Goal: Task Accomplishment & Management: Manage account settings

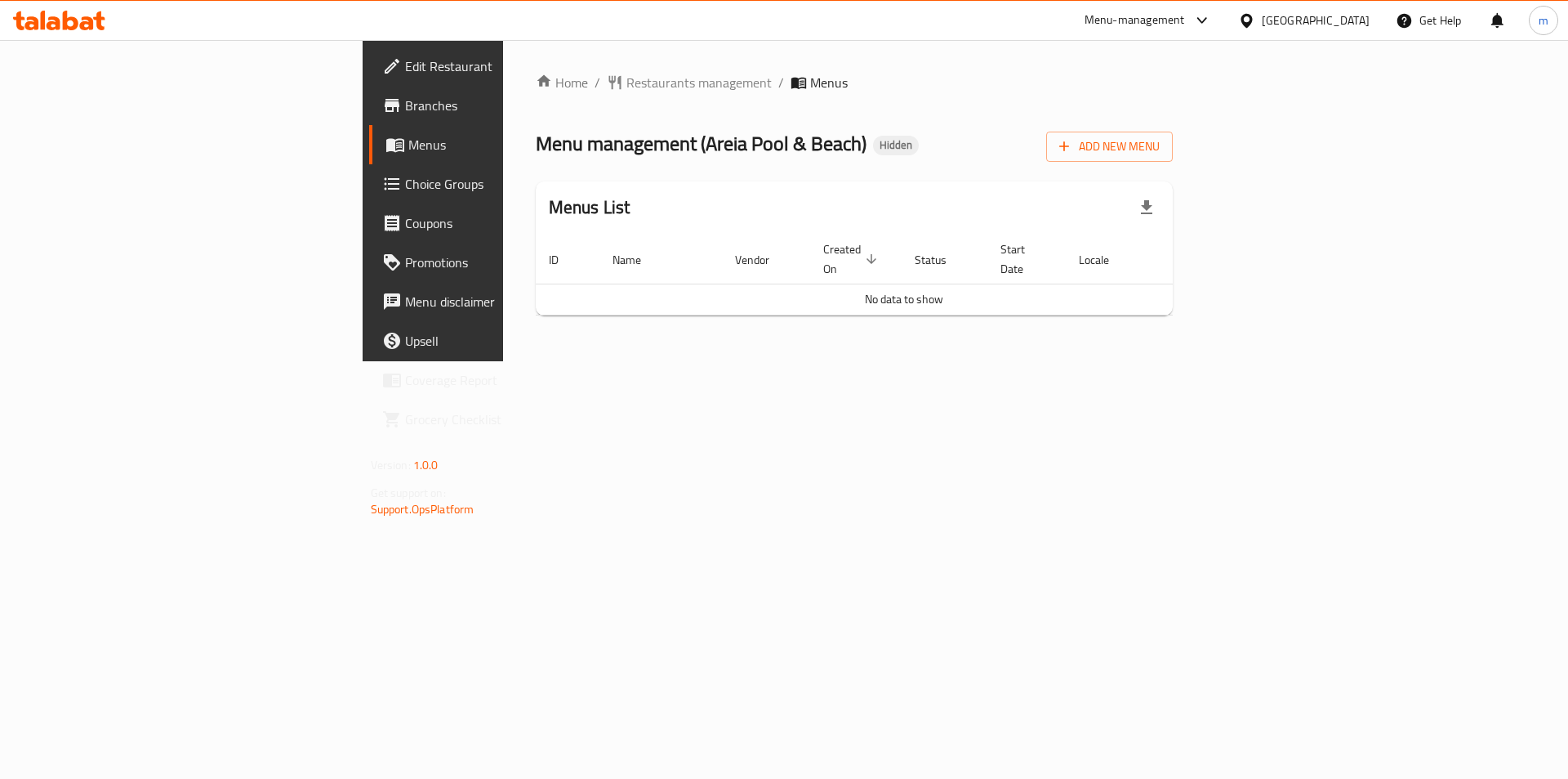
click at [405, 63] on span "Edit Restaurant" at bounding box center [508, 66] width 206 height 20
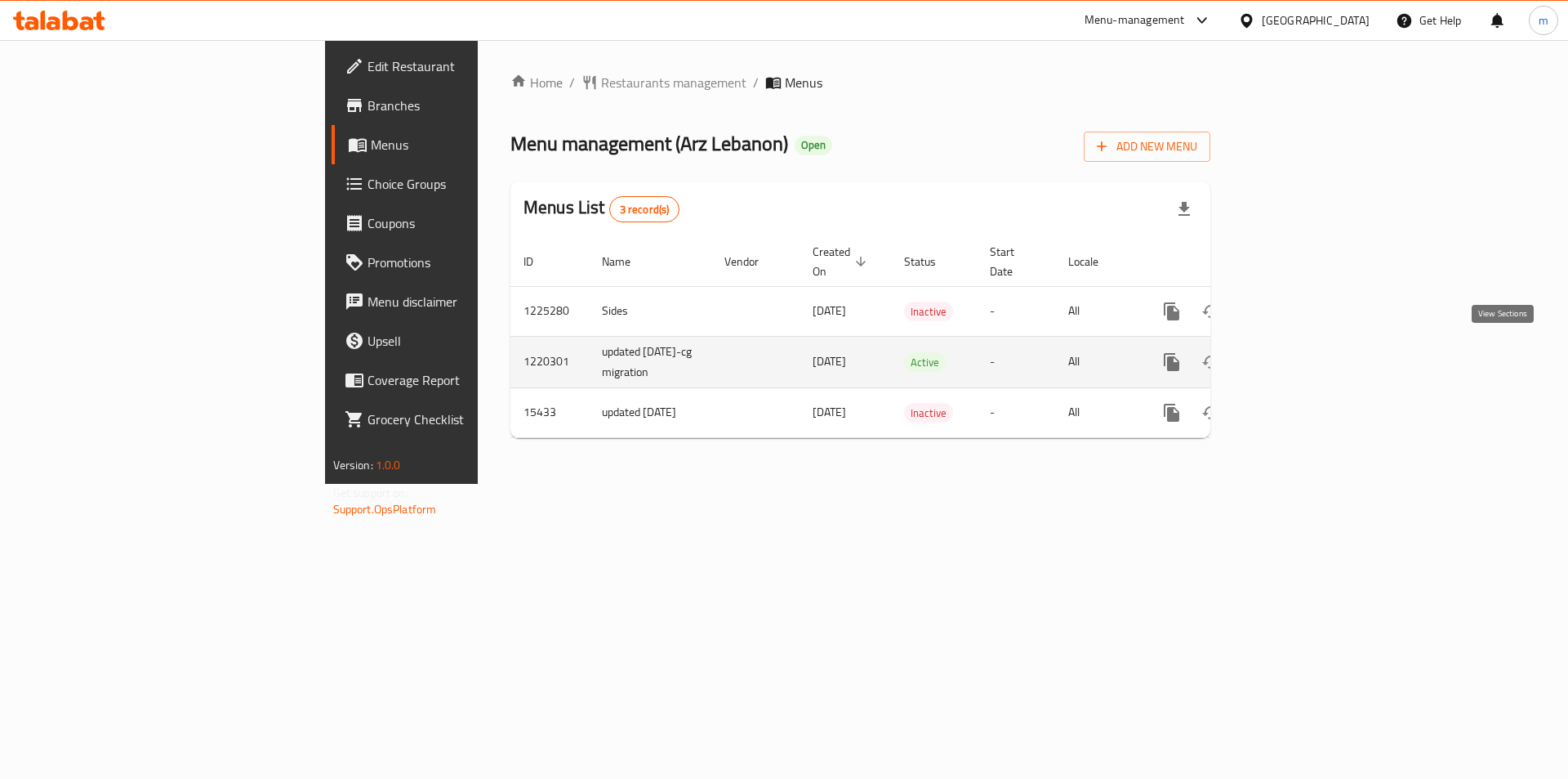
click at [1297, 355] on icon "enhanced table" at bounding box center [1289, 362] width 14 height 14
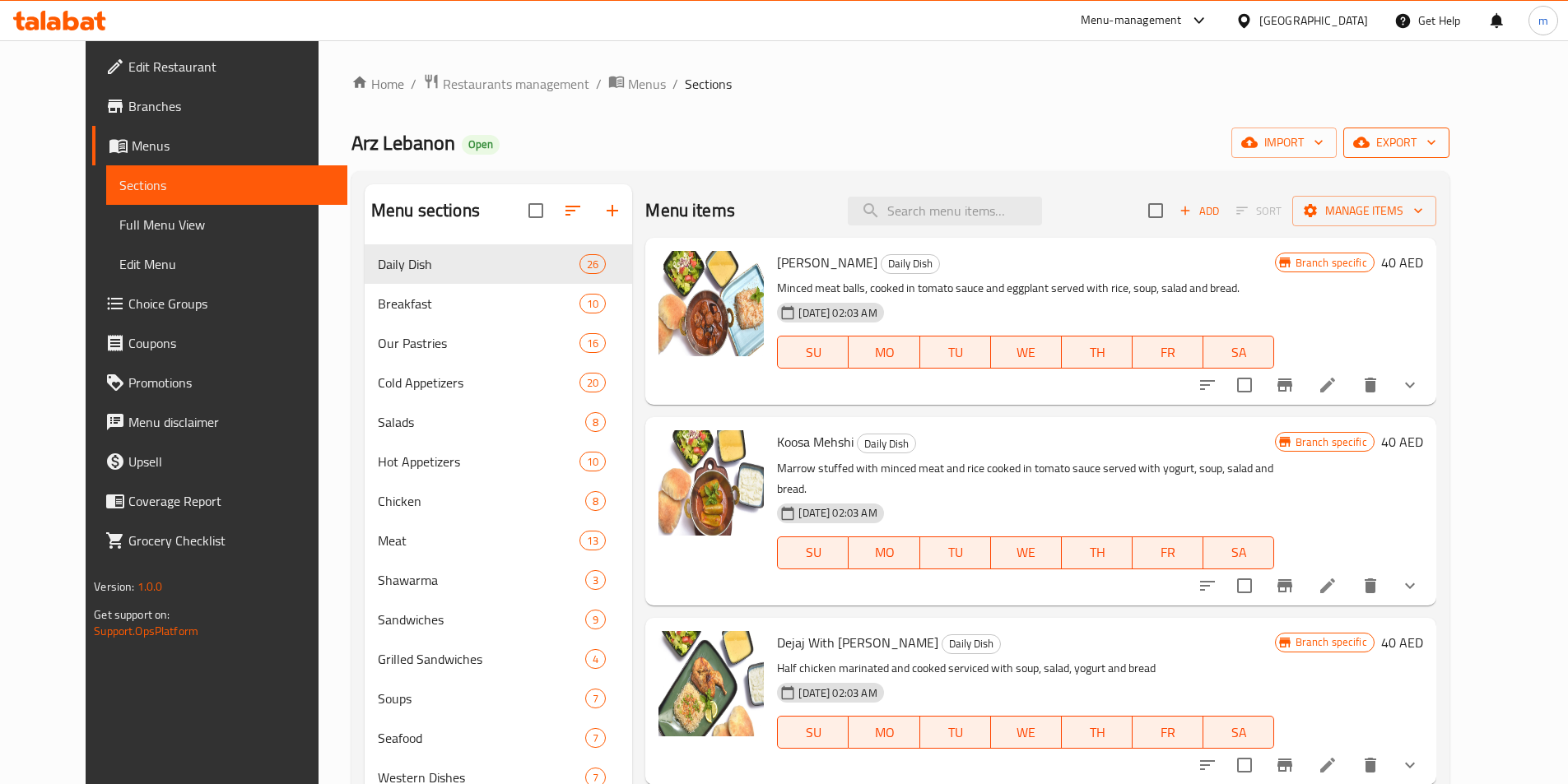
click at [1436, 132] on span "export" at bounding box center [1396, 142] width 80 height 21
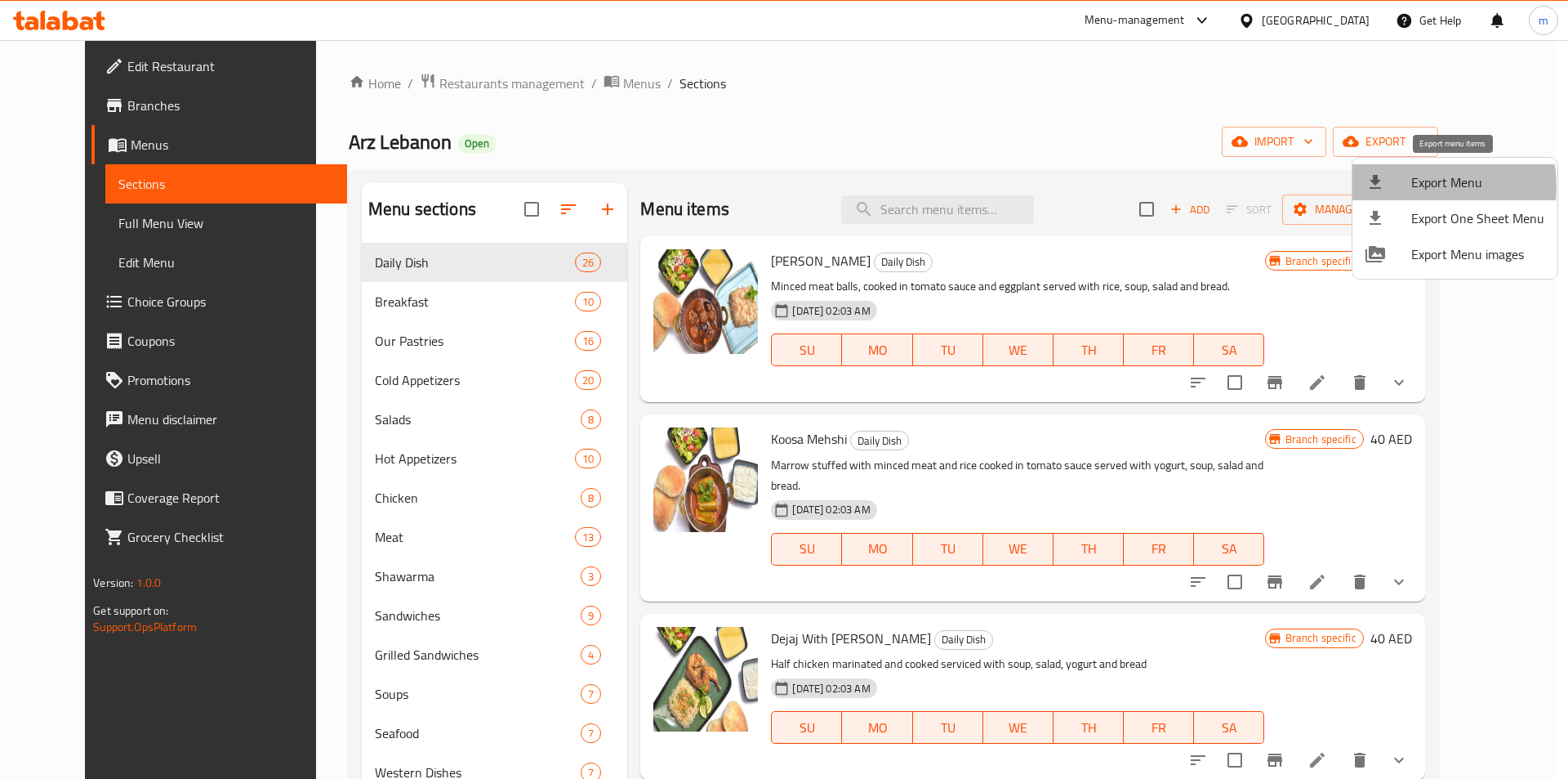
click at [1407, 187] on div at bounding box center [1389, 182] width 46 height 20
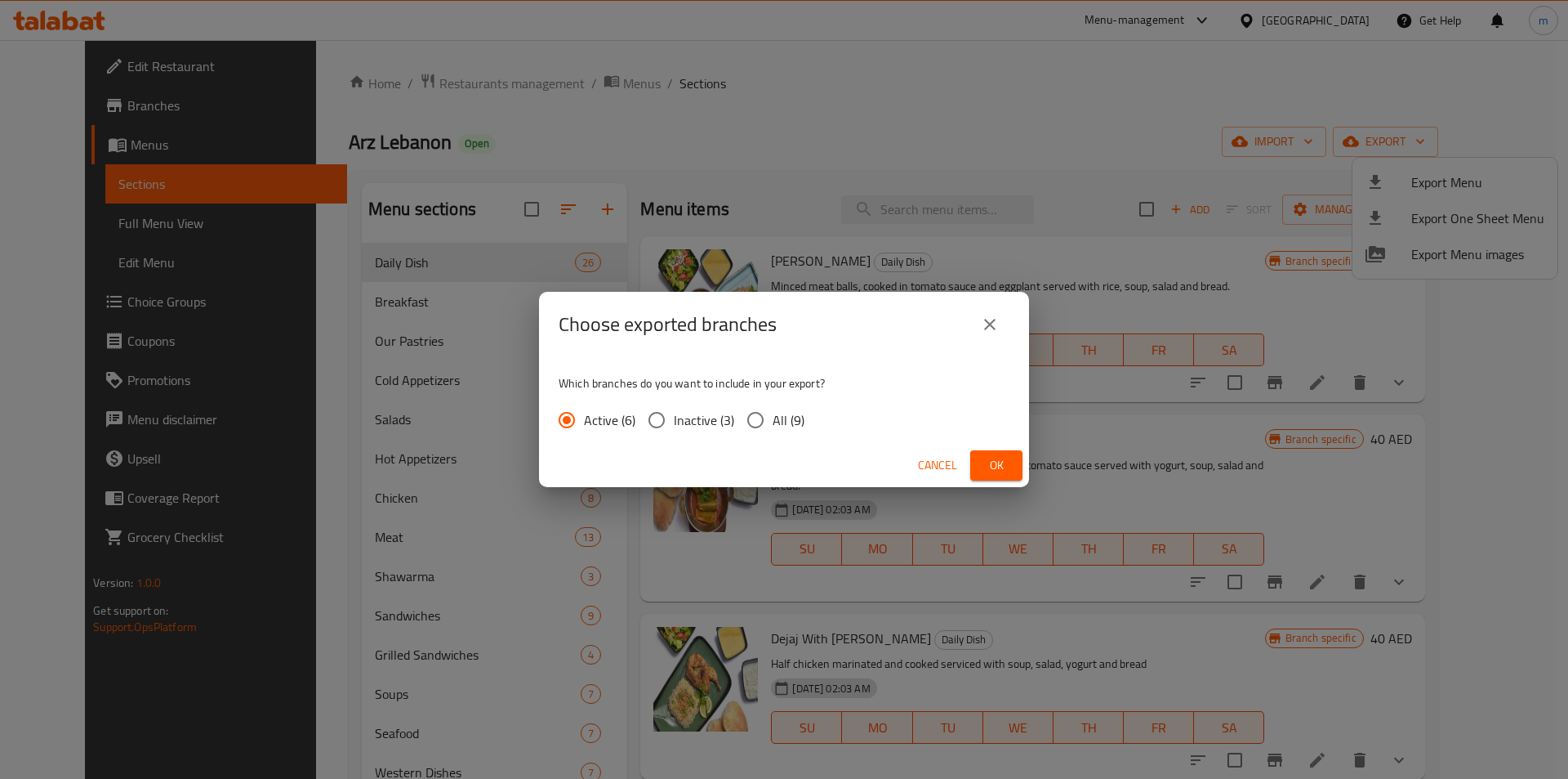
click at [774, 423] on span "All (9)" at bounding box center [788, 420] width 32 height 20
click at [772, 423] on input "All (9)" at bounding box center [755, 420] width 34 height 34
radio input "true"
drag, startPoint x: 965, startPoint y: 470, endPoint x: 985, endPoint y: 470, distance: 20.0
click at [985, 470] on div "Cancel Ok" at bounding box center [784, 465] width 490 height 43
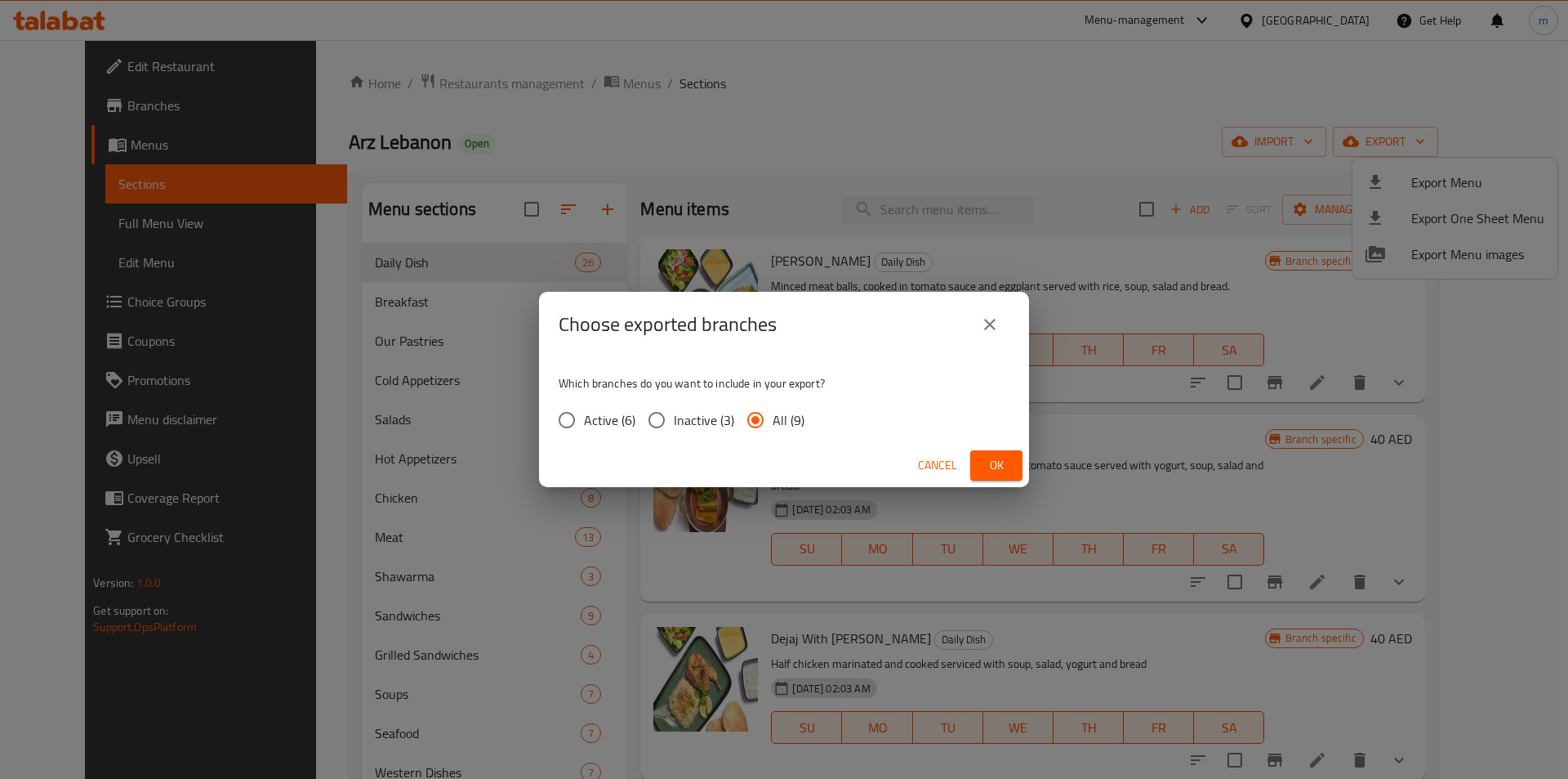
click at [985, 470] on span "Ok" at bounding box center [996, 465] width 26 height 21
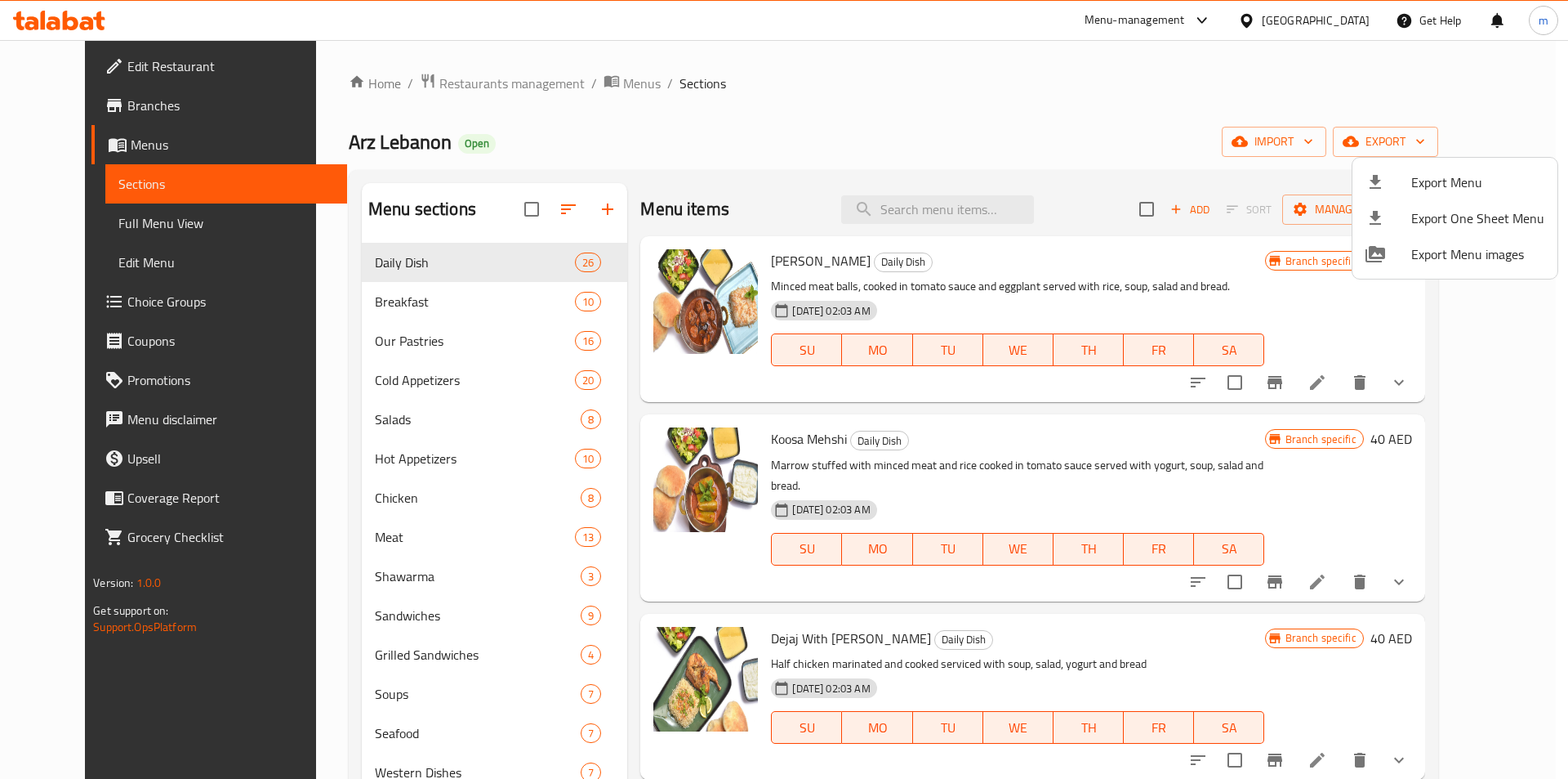
click at [992, 109] on div at bounding box center [784, 390] width 1568 height 779
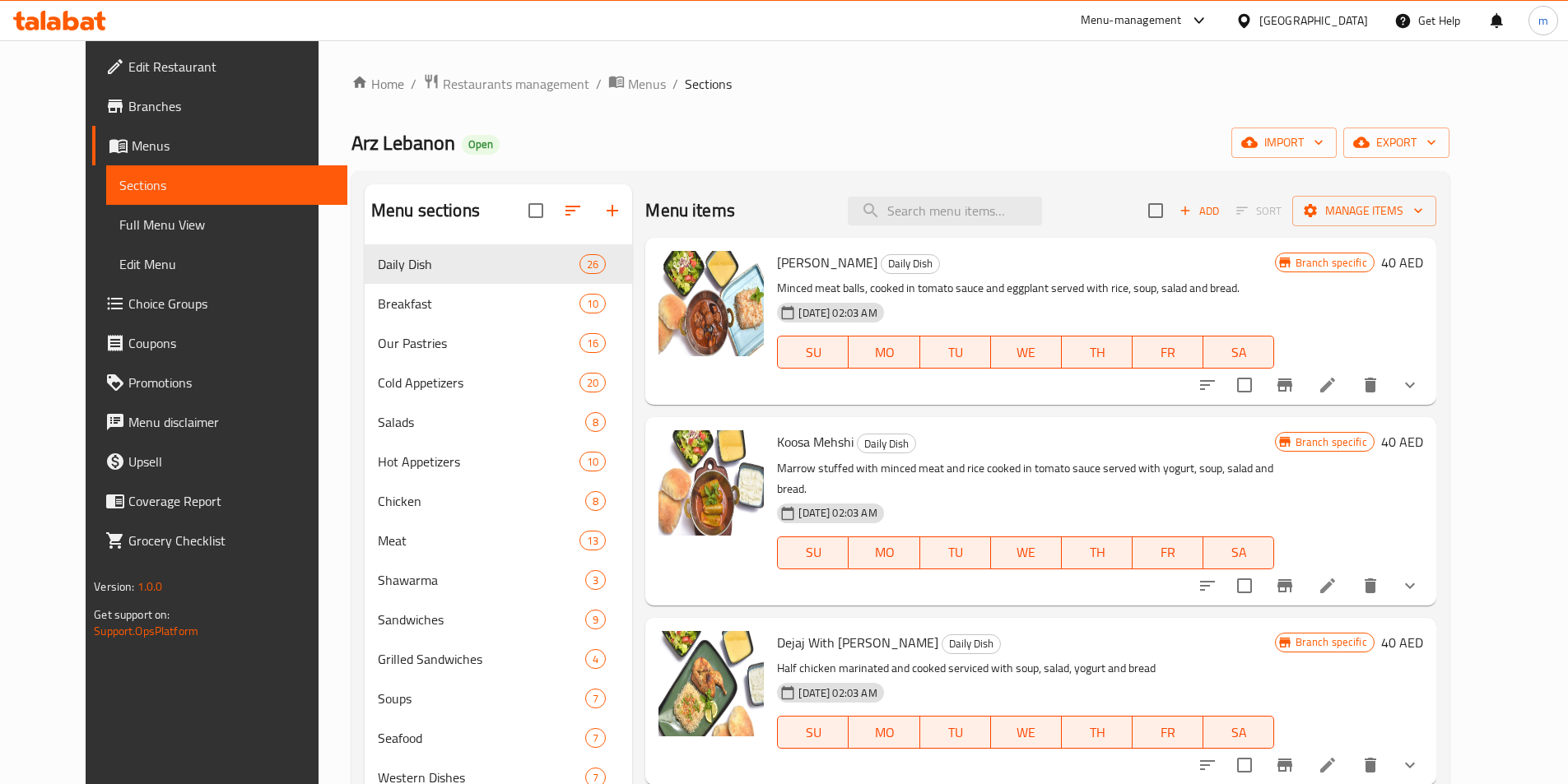
click at [120, 89] on link "Branches" at bounding box center [220, 106] width 255 height 40
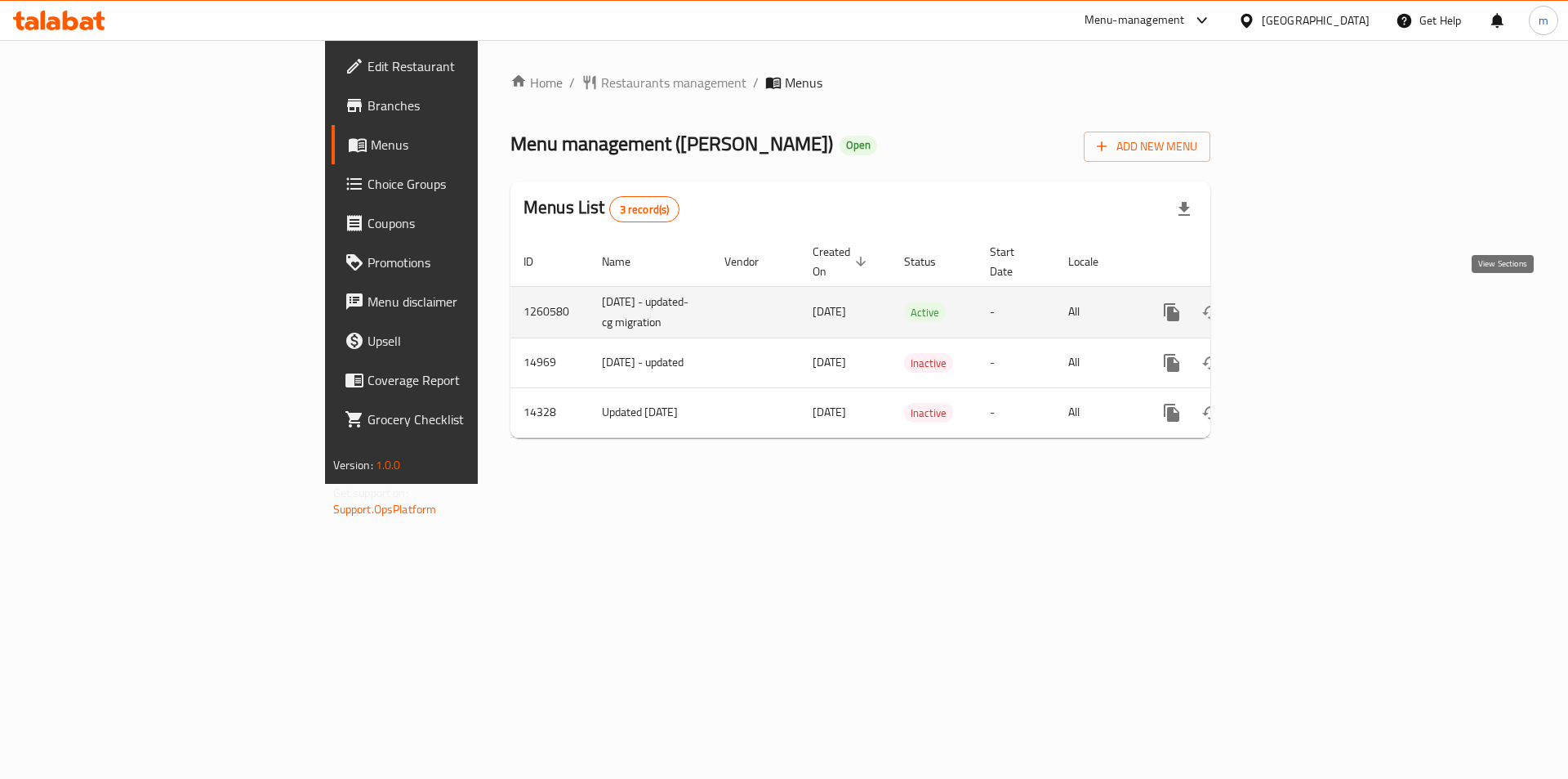
click at [1299, 306] on icon "enhanced table" at bounding box center [1289, 312] width 20 height 20
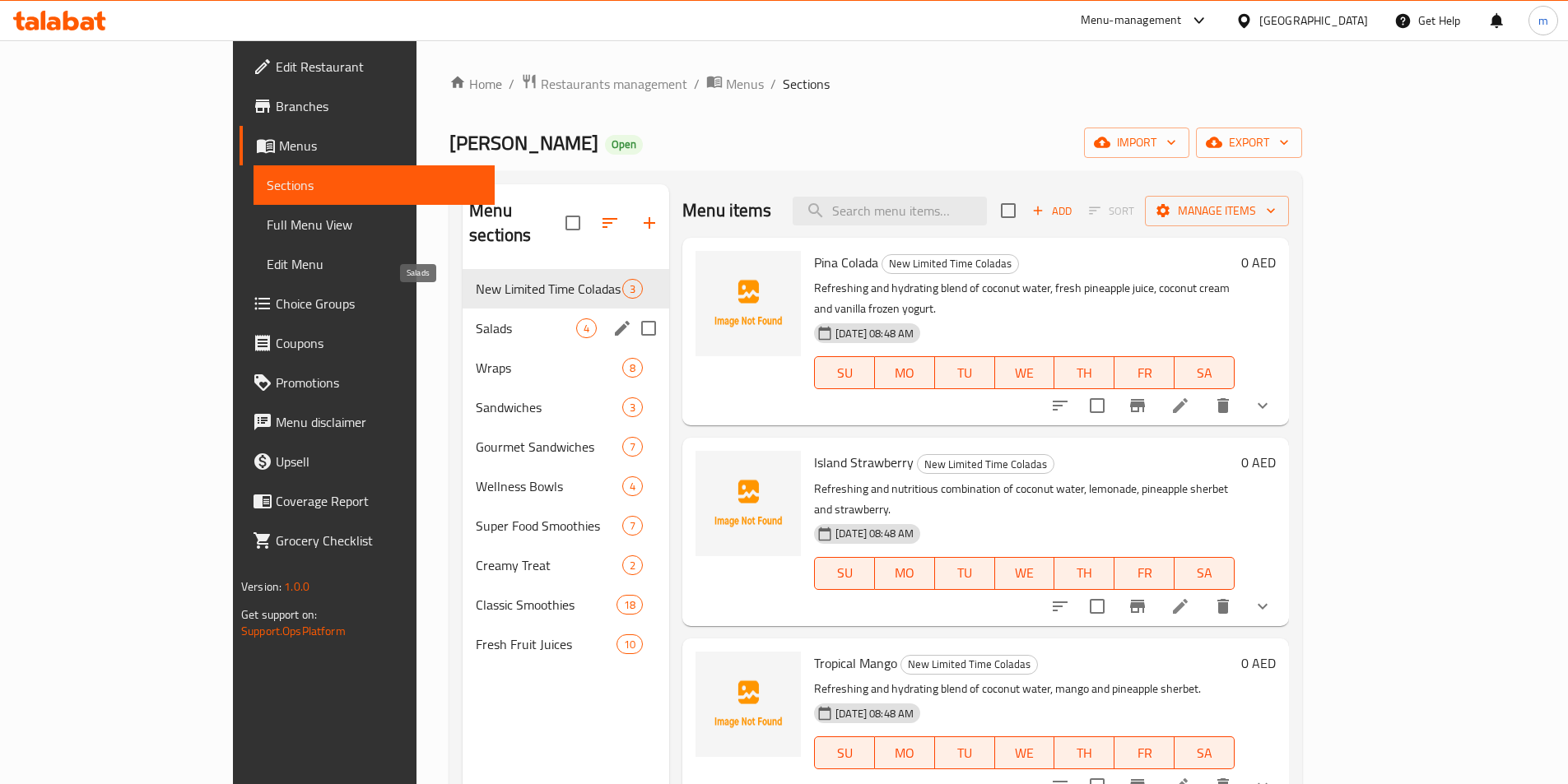
click at [476, 318] on span "Salads" at bounding box center [526, 328] width 101 height 20
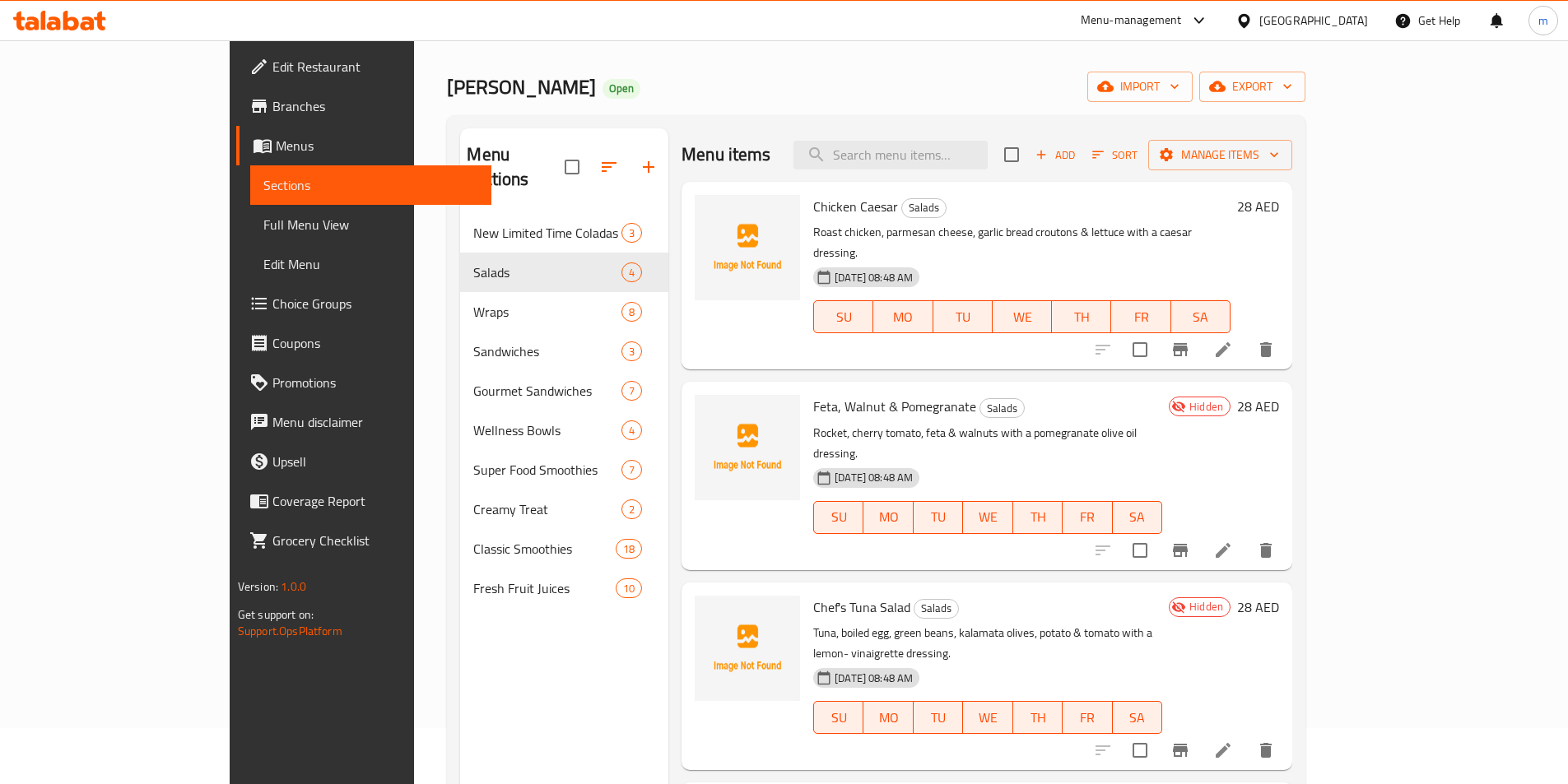
scroll to position [230, 0]
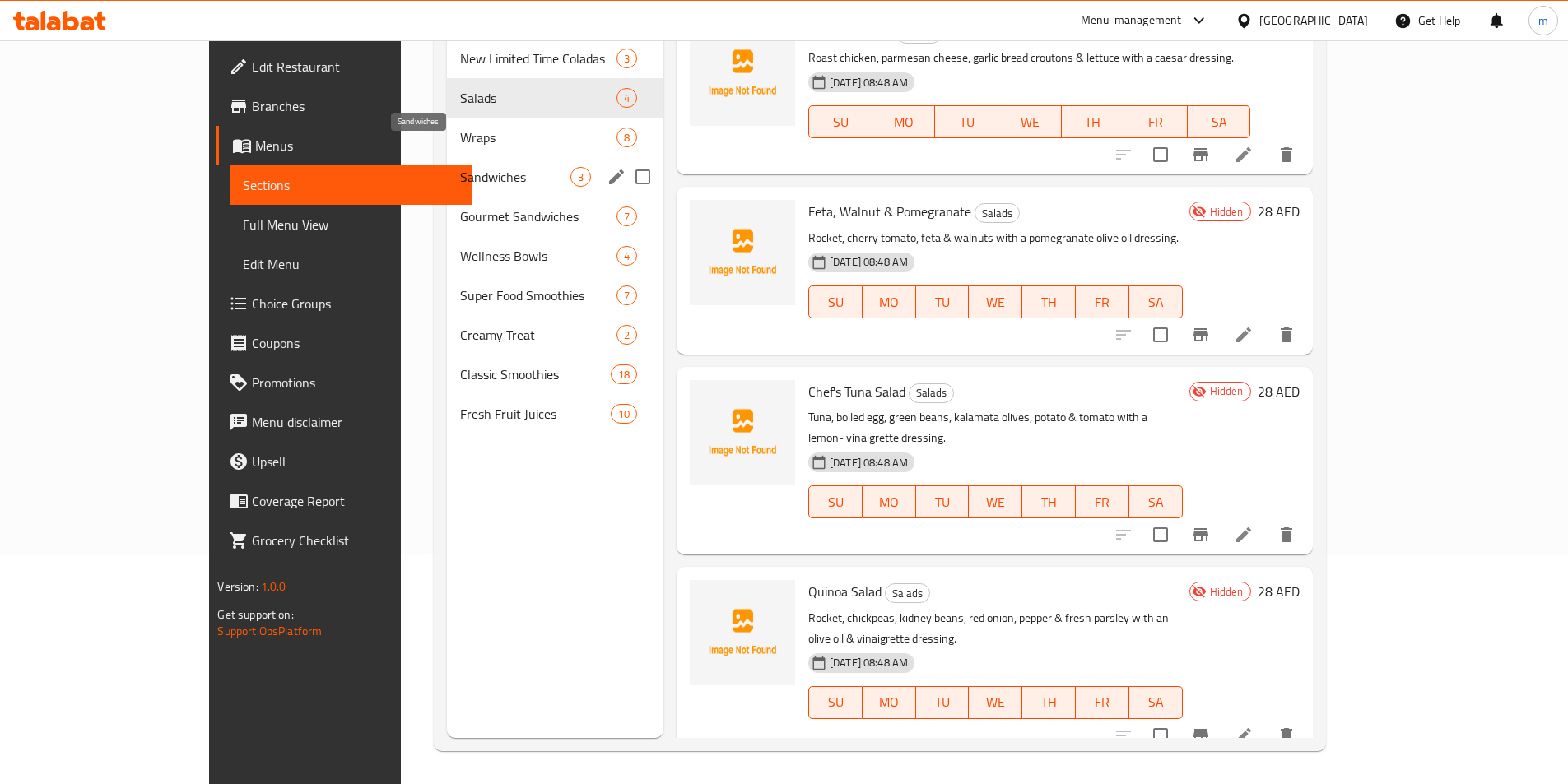
click at [488, 167] on span "Sandwiches" at bounding box center [515, 177] width 111 height 20
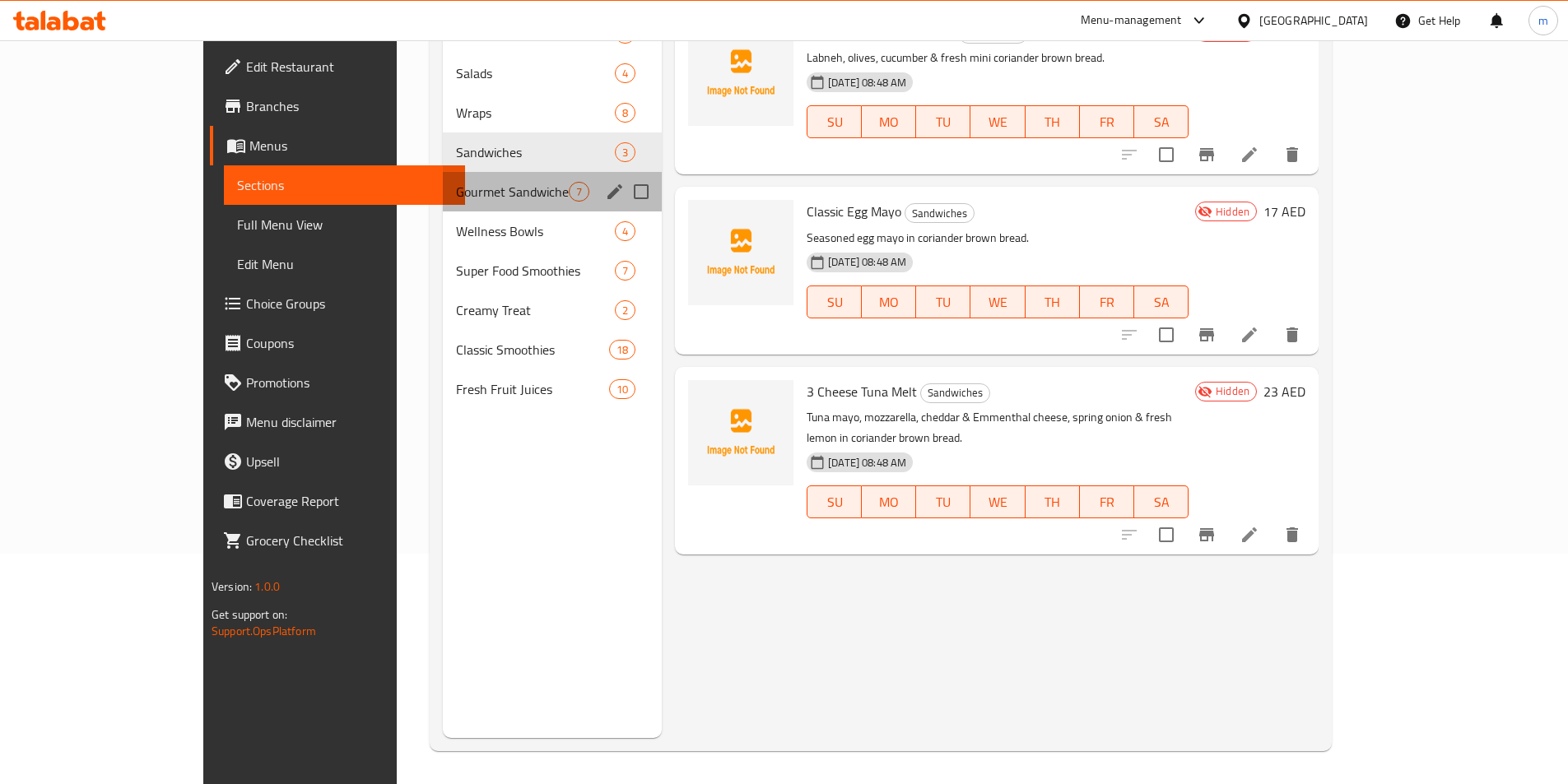
click at [443, 208] on div "Gourmet Sandwiches 7" at bounding box center [551, 192] width 219 height 40
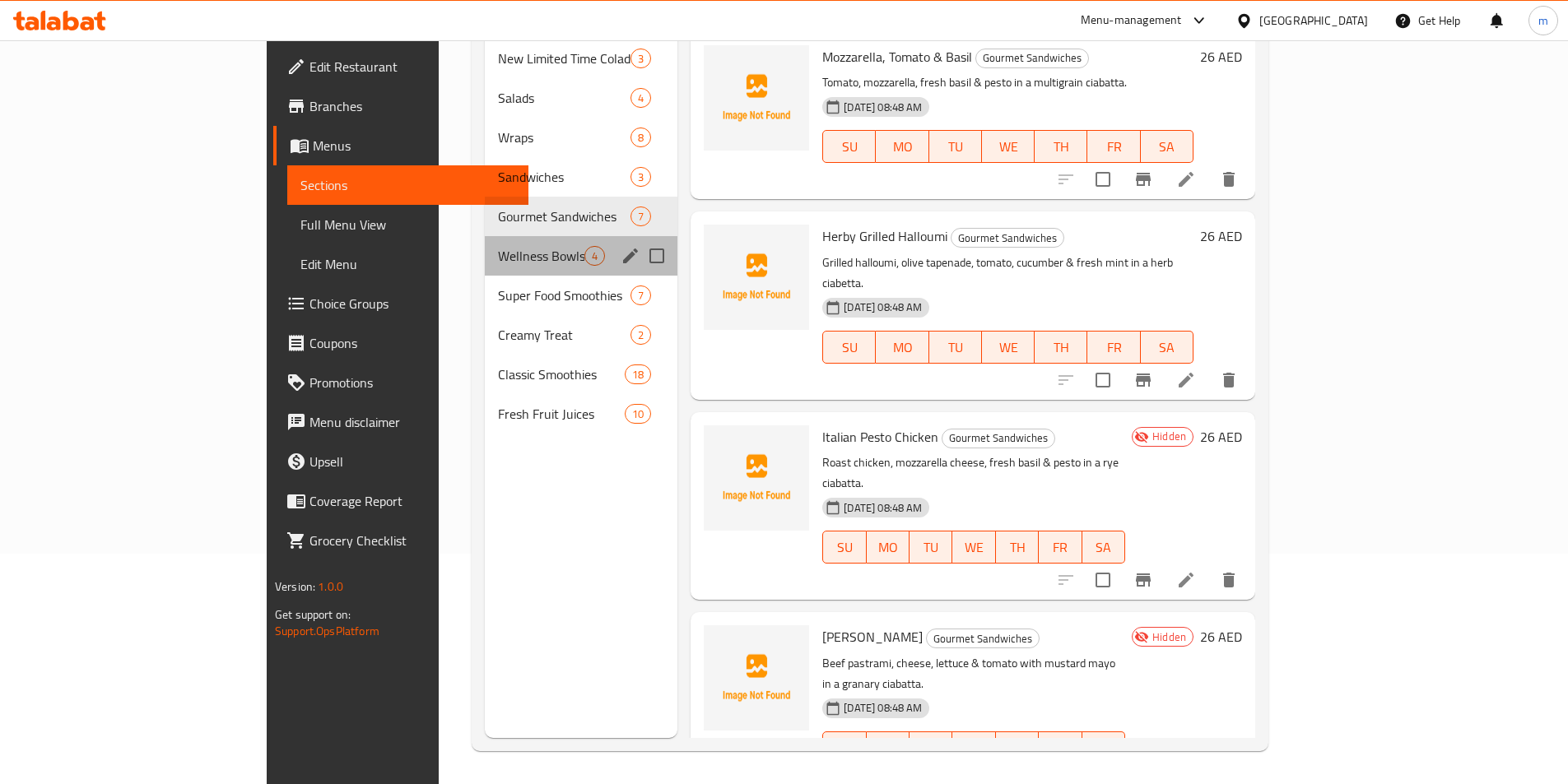
click at [485, 242] on div "Wellness Bowls 4" at bounding box center [581, 256] width 193 height 40
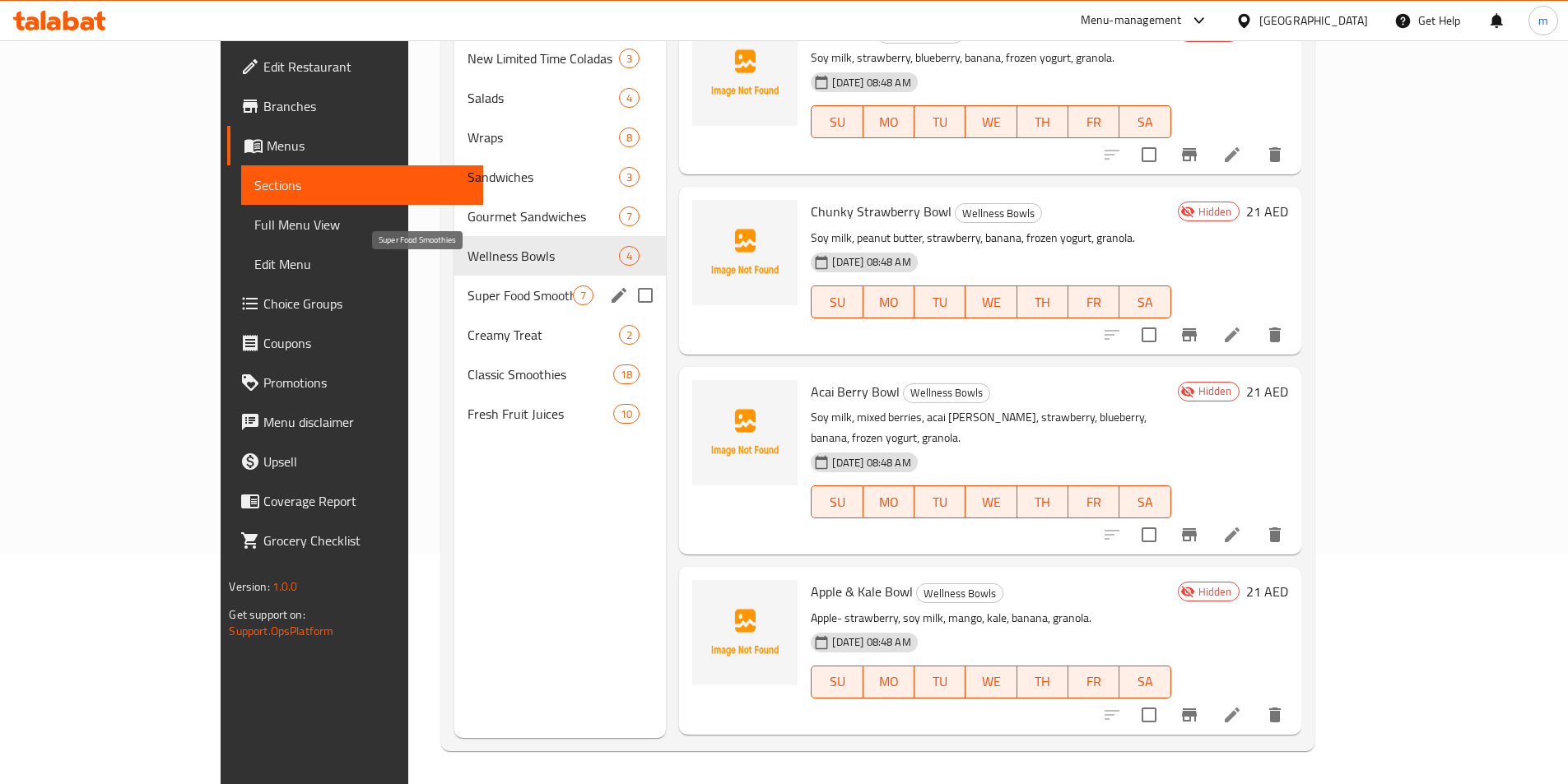
click at [468, 285] on span "Super Food Smoothies" at bounding box center [520, 295] width 105 height 20
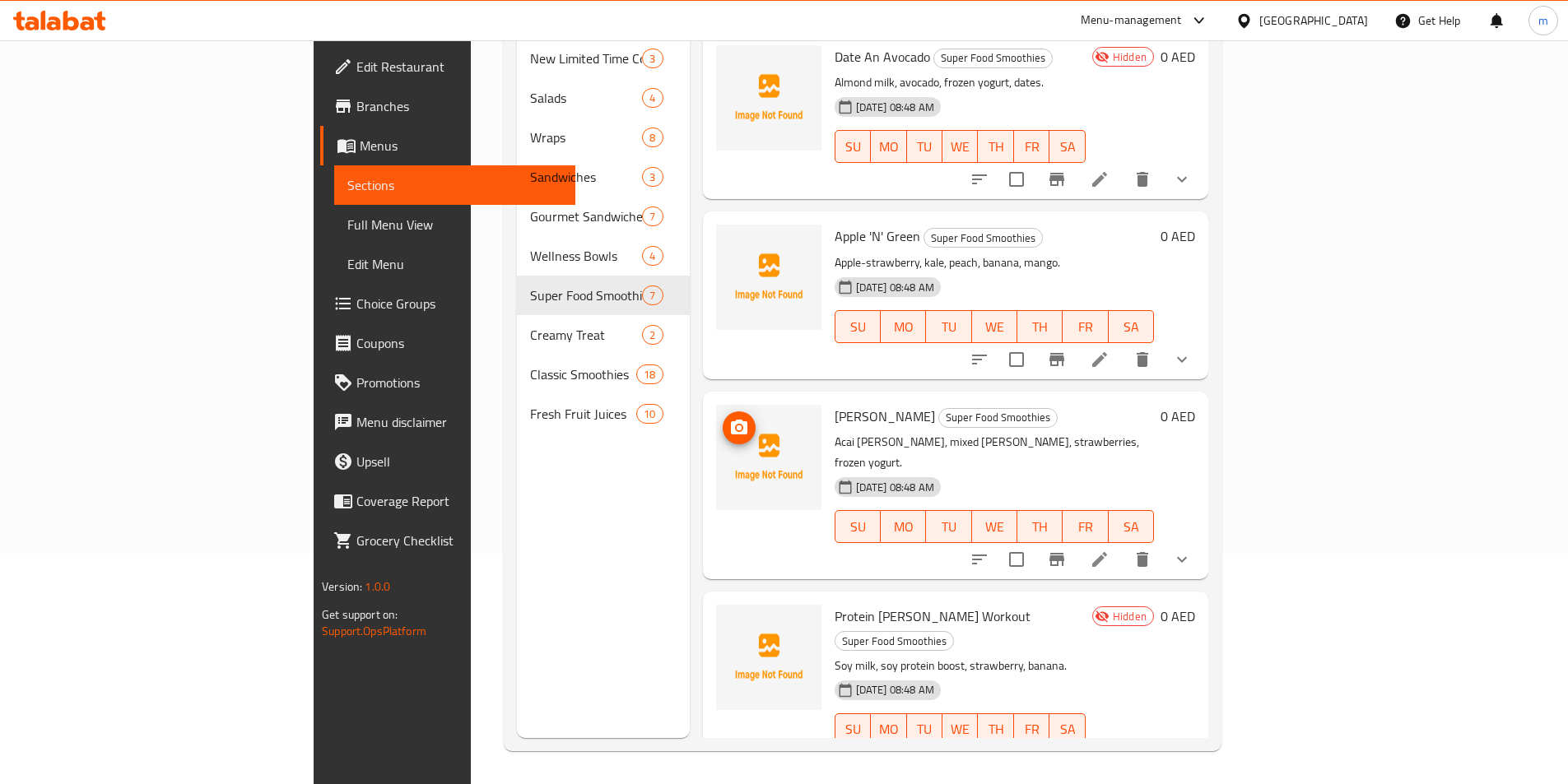
scroll to position [515, 0]
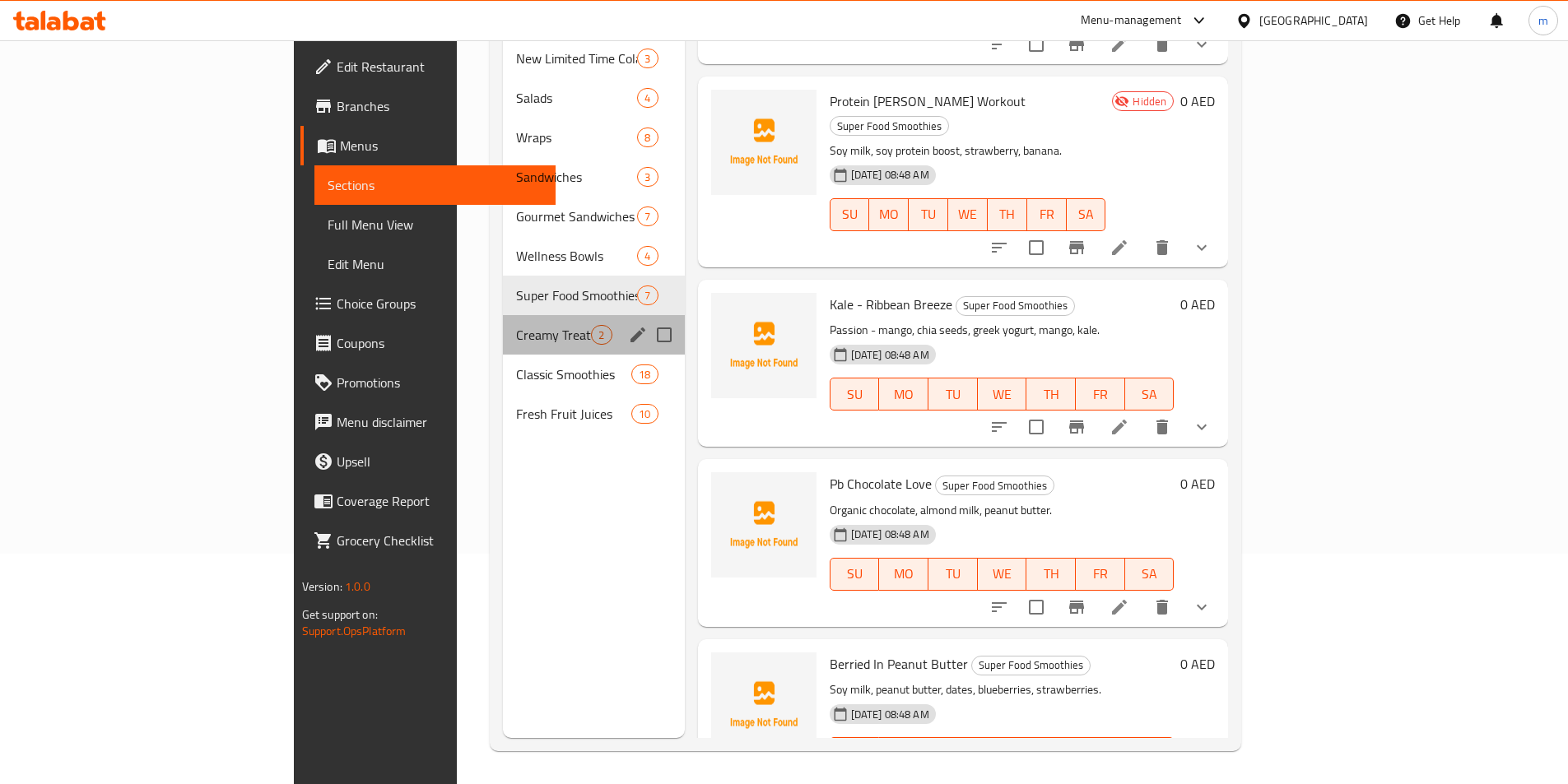
click at [503, 315] on div "Creamy Treat 2" at bounding box center [593, 334] width 181 height 40
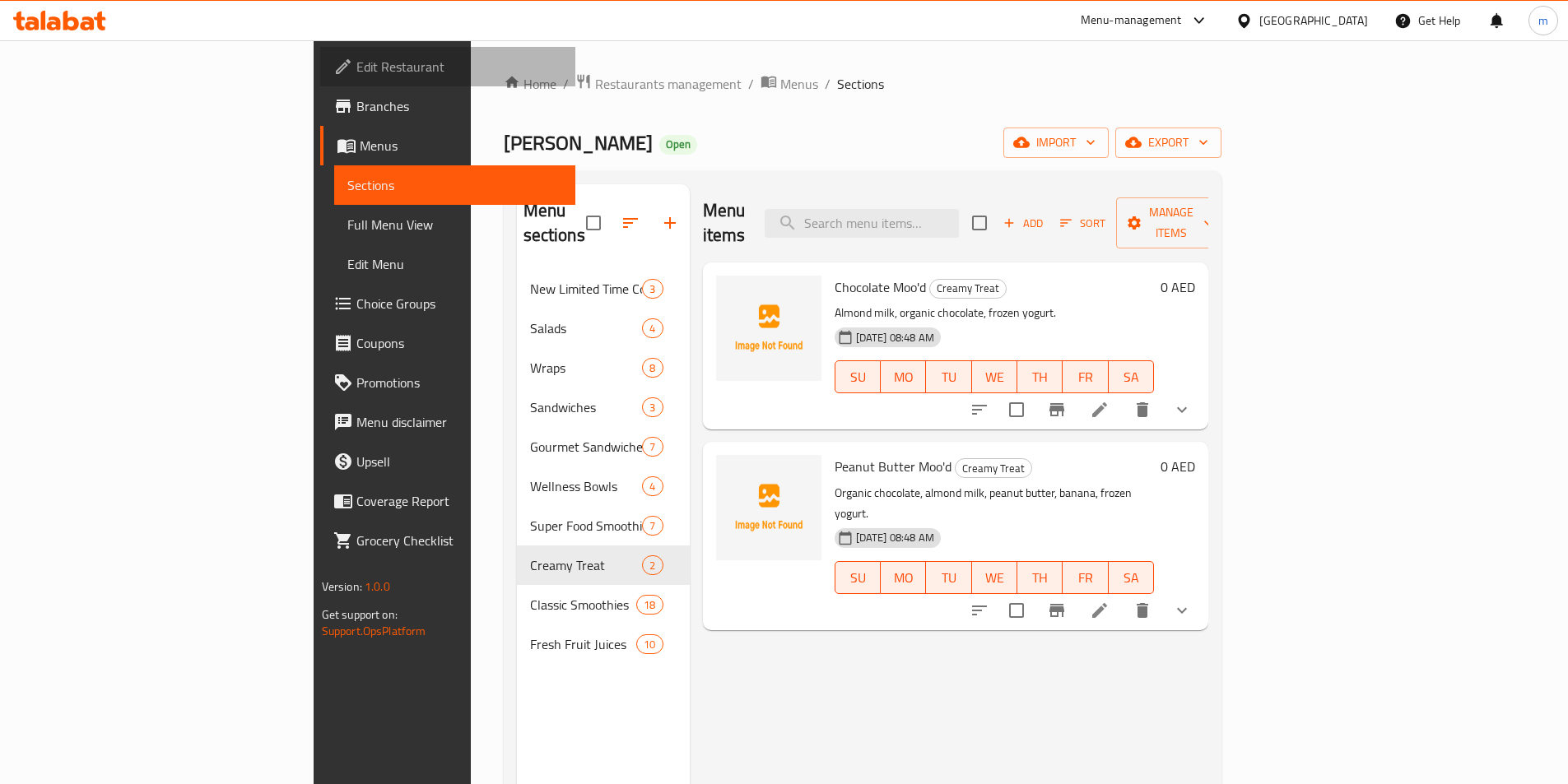
click at [356, 71] on span "Edit Restaurant" at bounding box center [459, 67] width 206 height 20
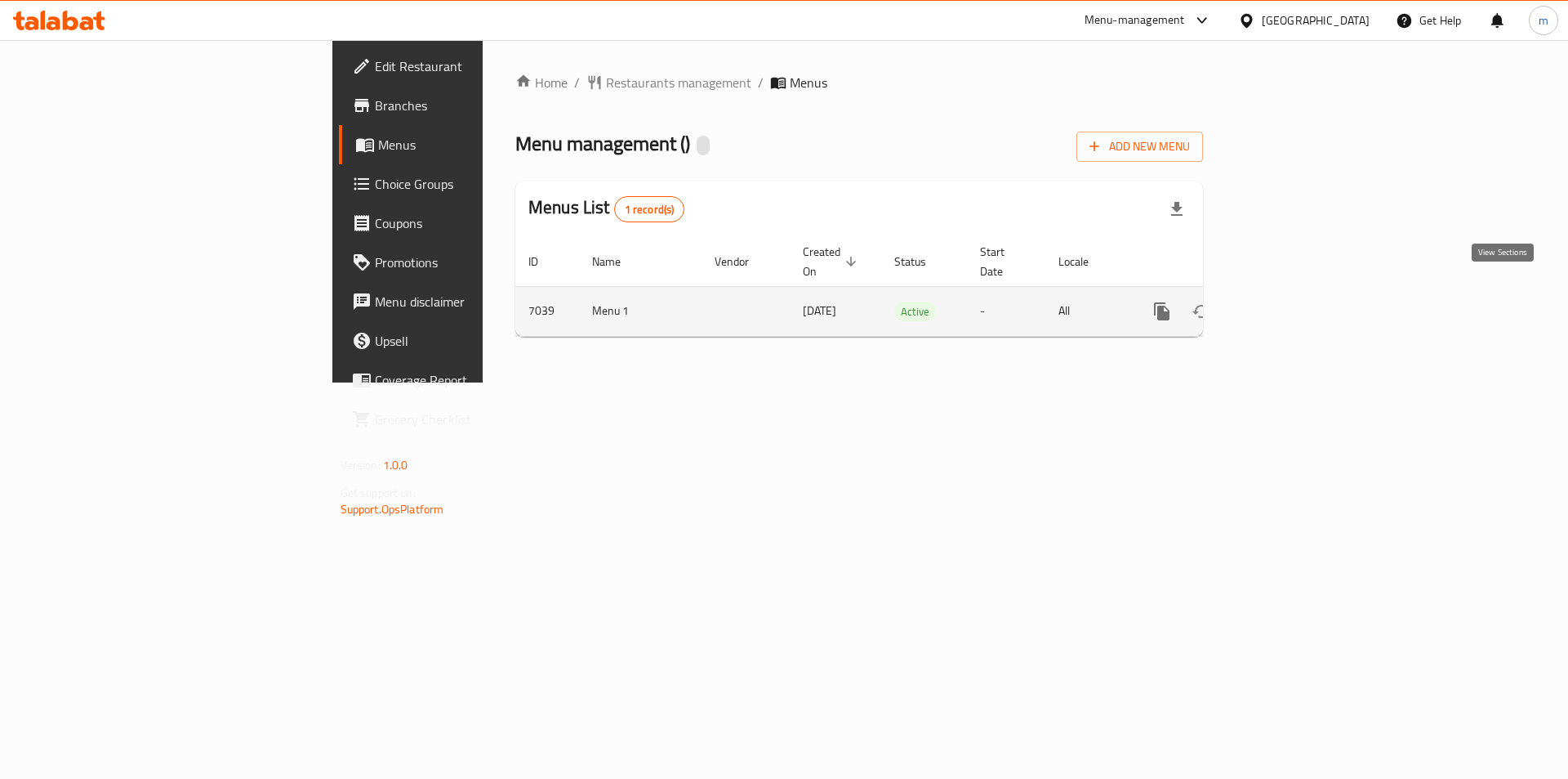
click at [1299, 292] on link "enhanced table" at bounding box center [1280, 312] width 39 height 39
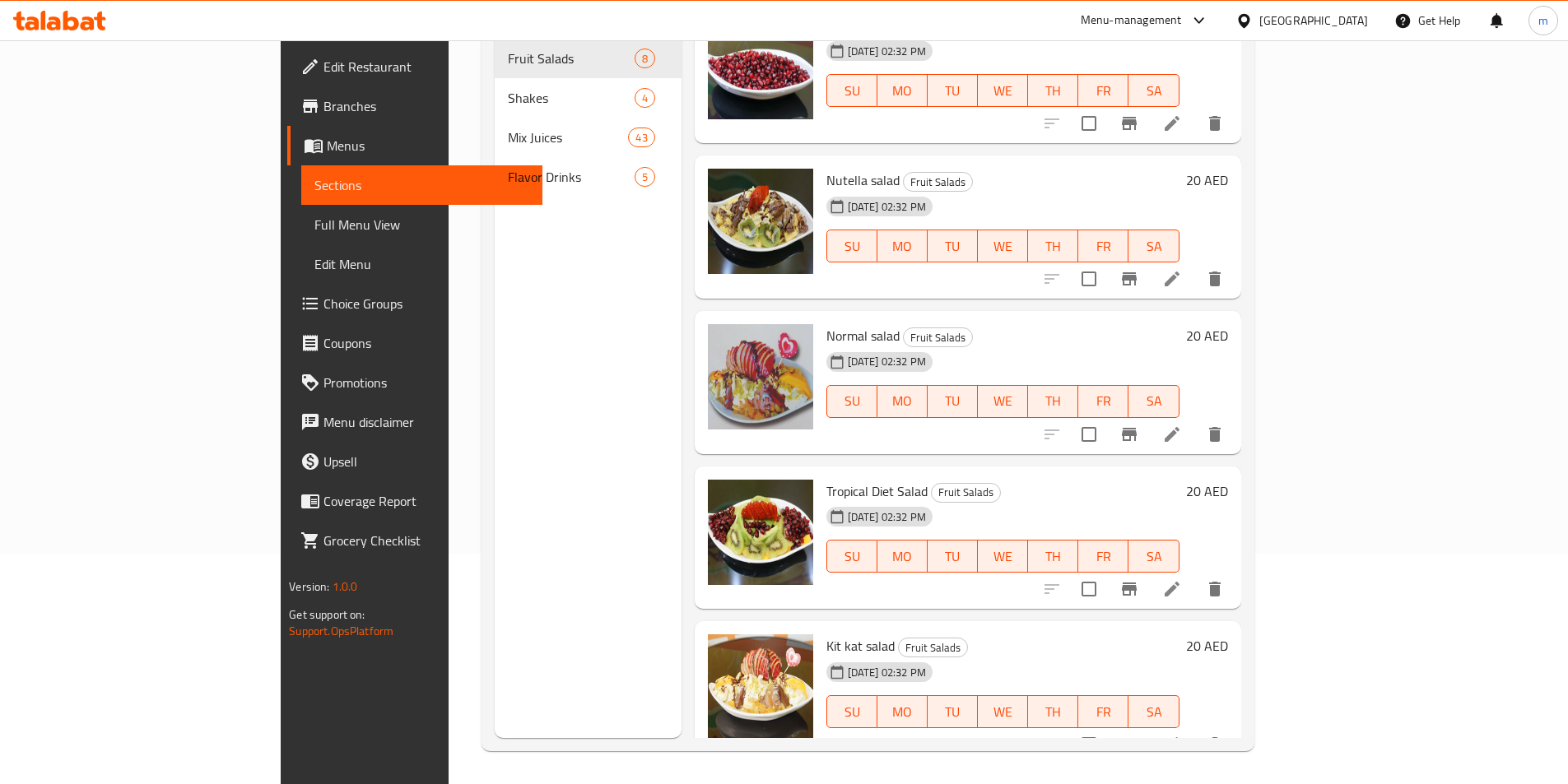
scroll to position [29, 0]
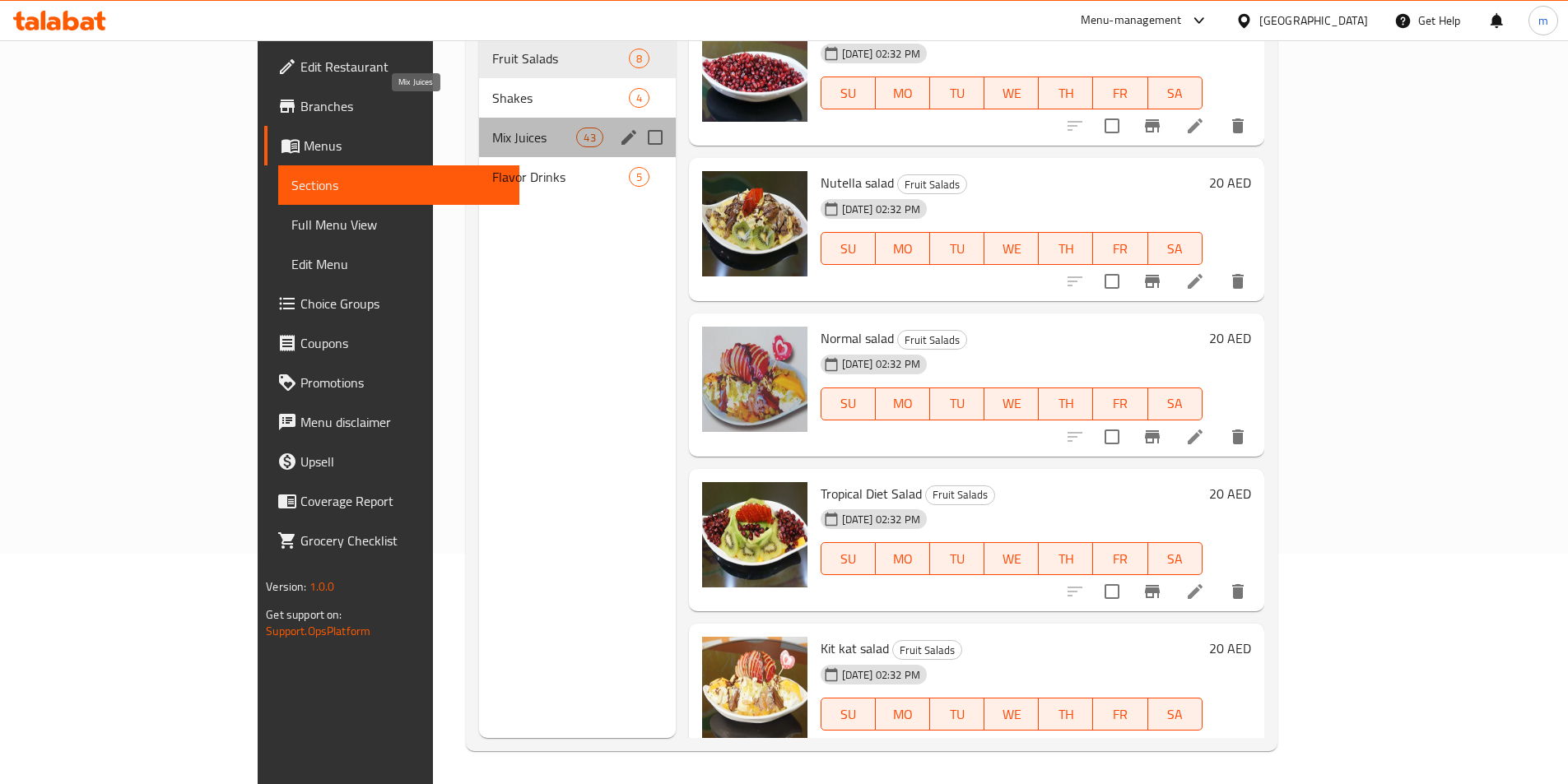
click at [492, 128] on span "Mix Juices" at bounding box center [533, 138] width 84 height 20
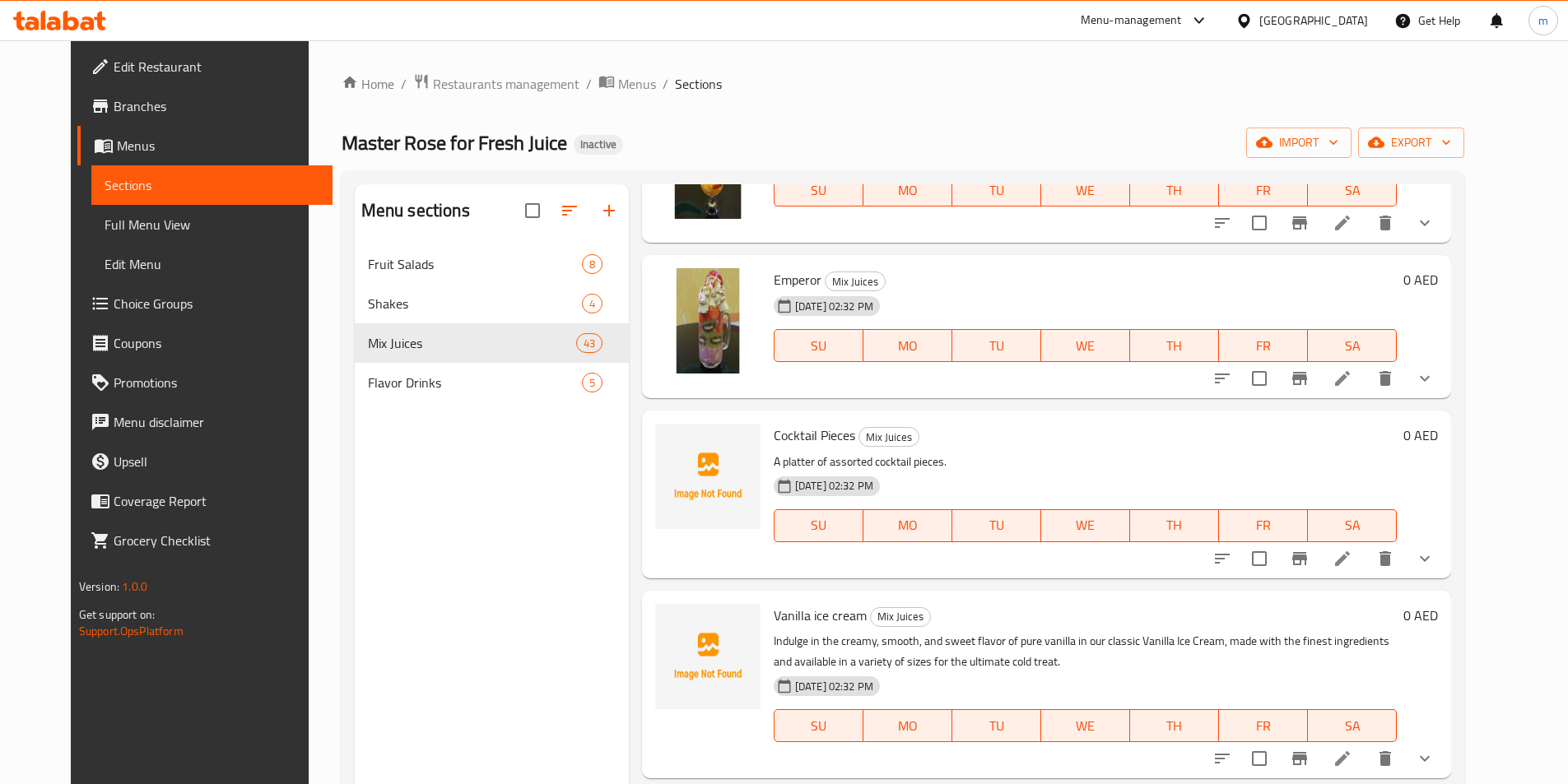
scroll to position [3812, 0]
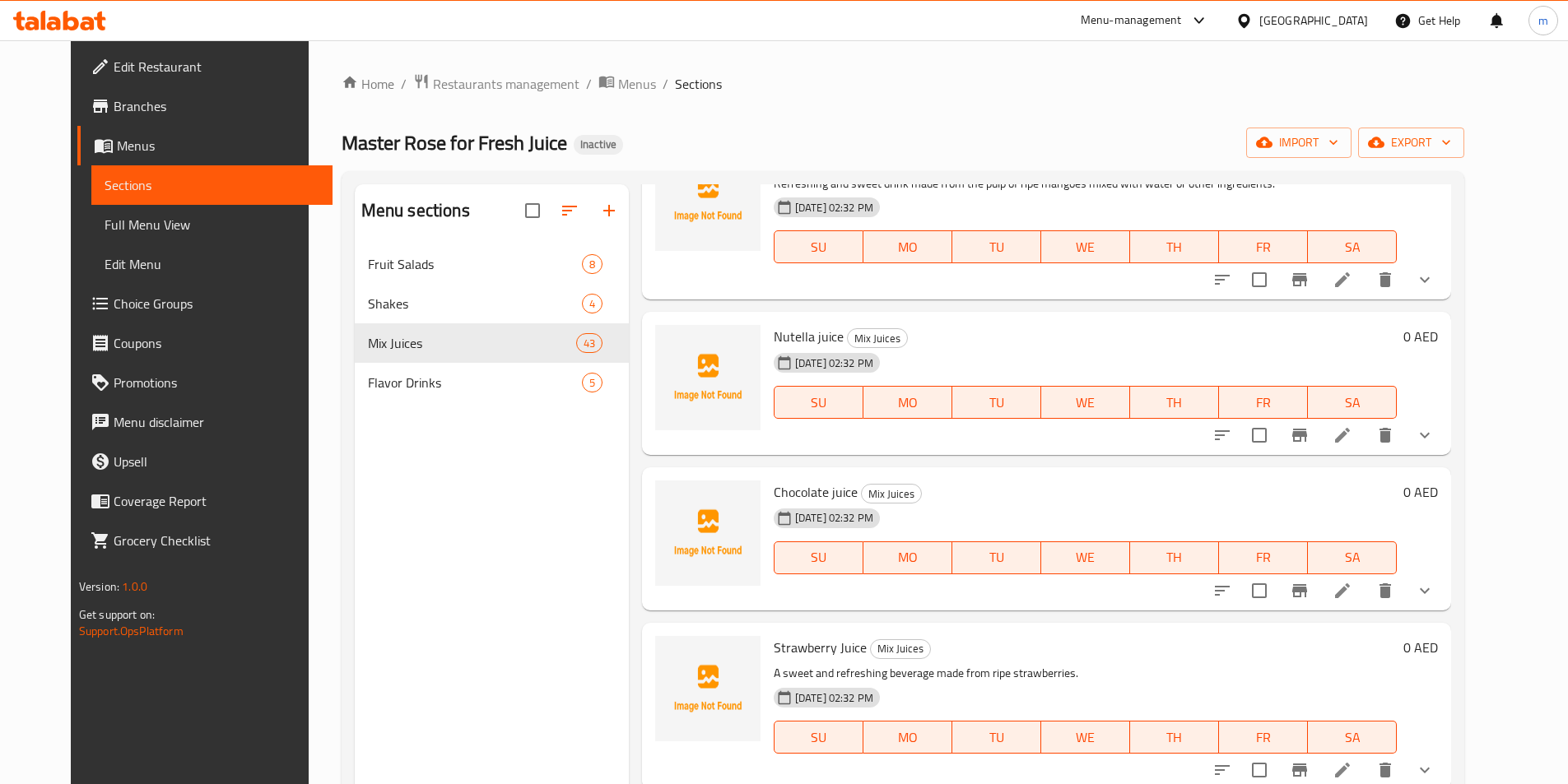
click at [113, 72] on span "Edit Restaurant" at bounding box center [216, 67] width 206 height 20
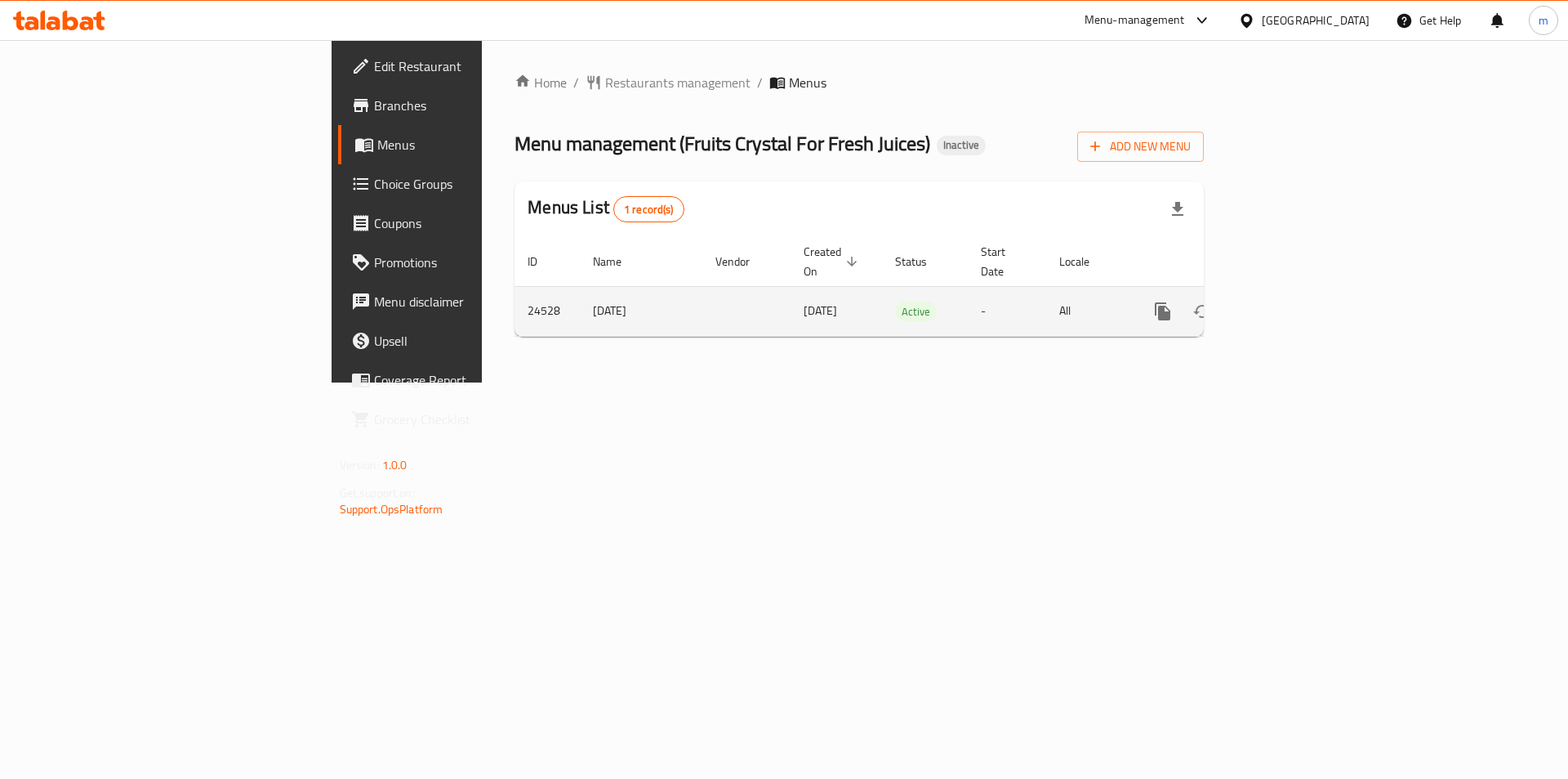
click at [1290, 302] on icon "enhanced table" at bounding box center [1280, 312] width 20 height 20
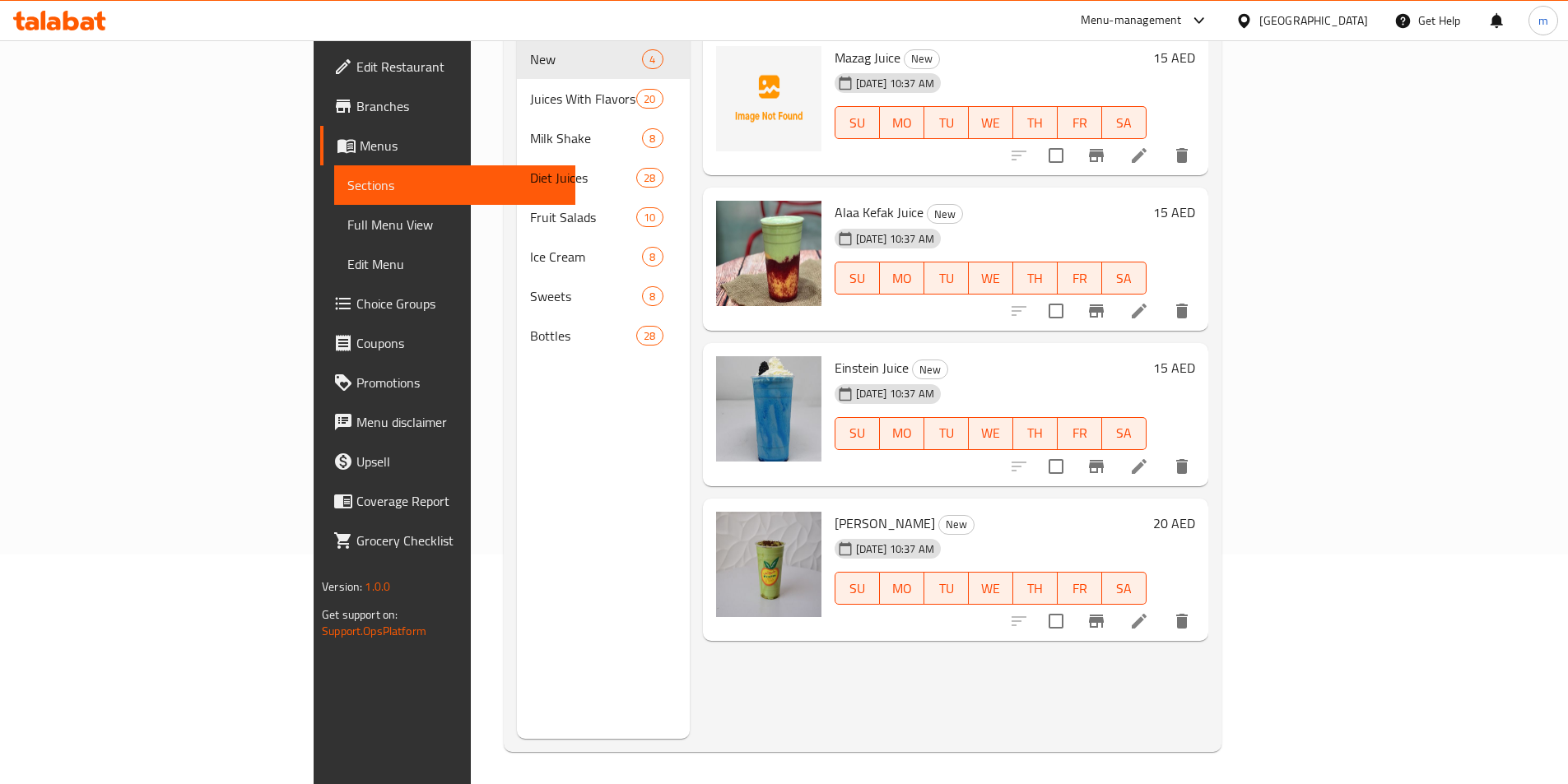
scroll to position [230, 0]
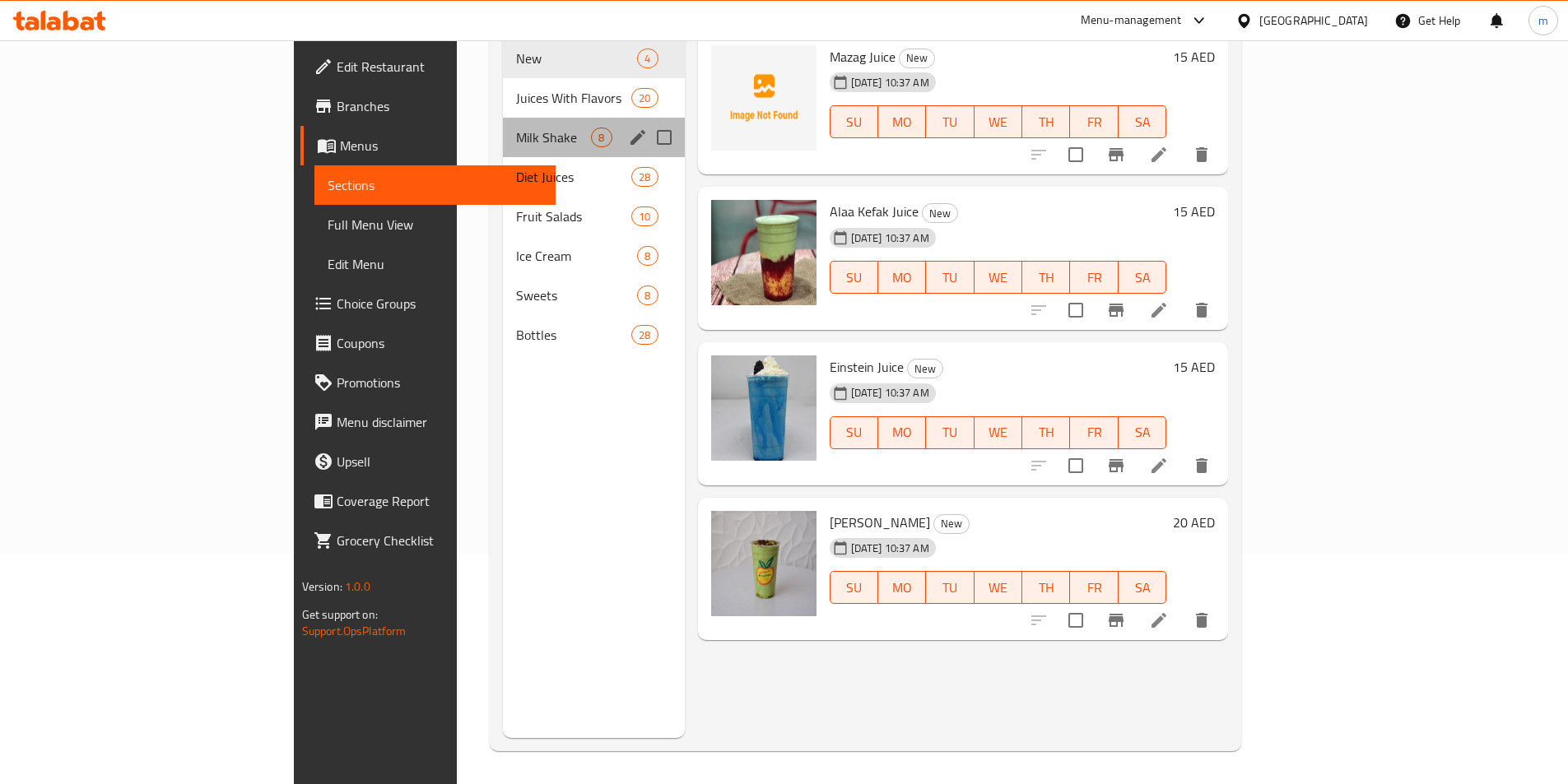
click at [503, 129] on div "Milk Shake 8" at bounding box center [593, 138] width 181 height 40
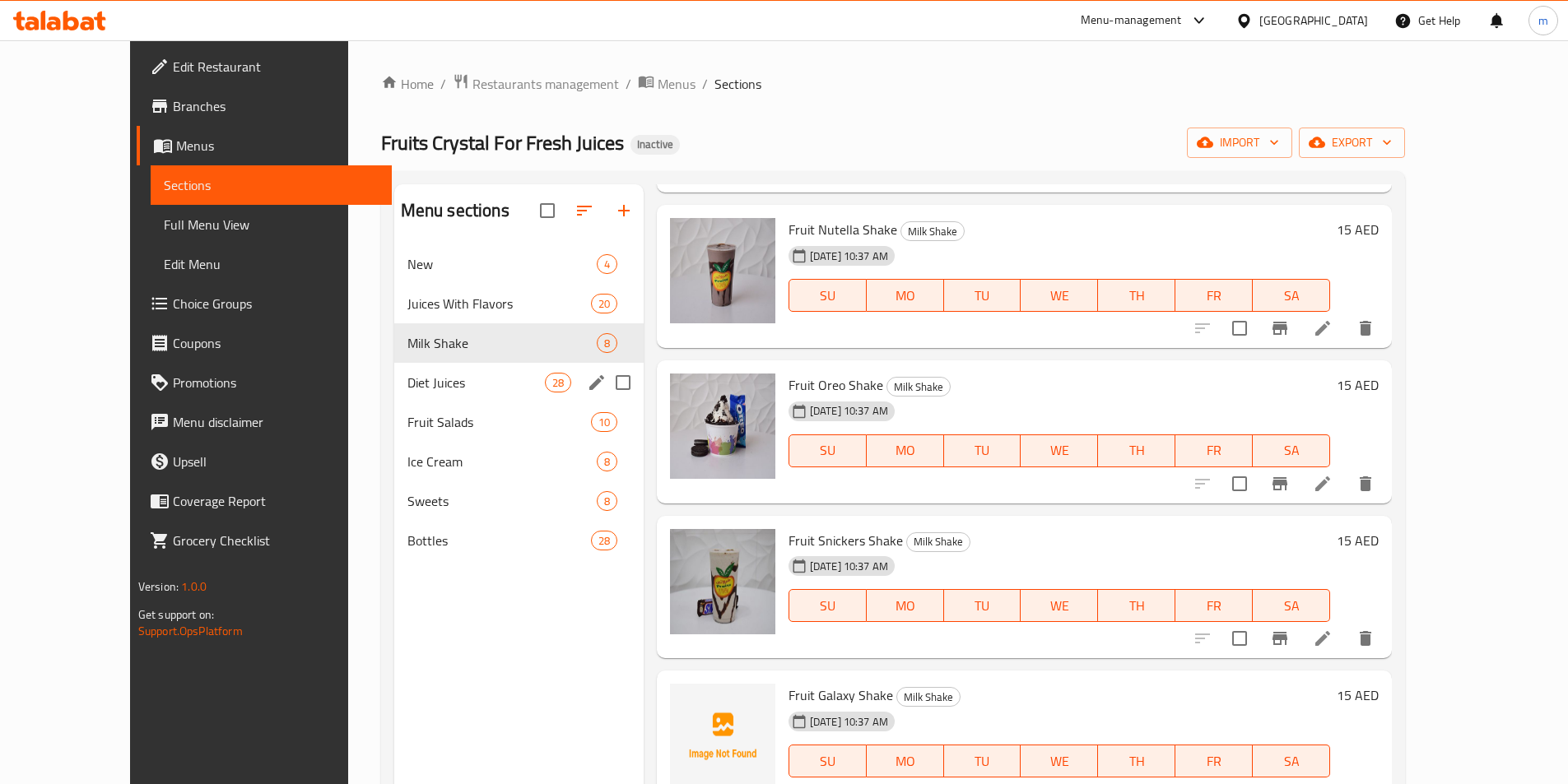
click at [416, 398] on div "Diet Juices 28" at bounding box center [518, 382] width 249 height 40
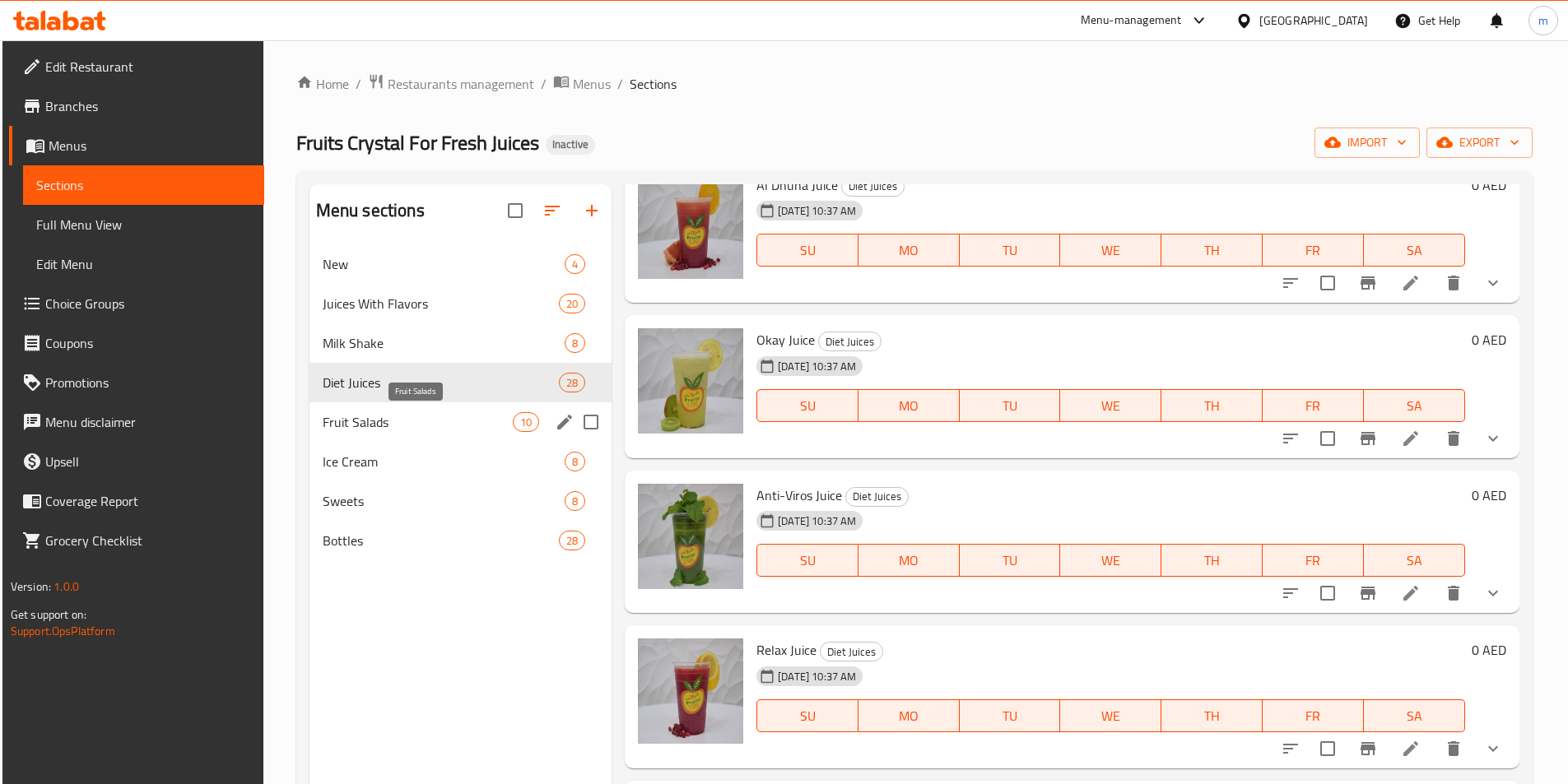
click at [416, 420] on span "Fruit Salads" at bounding box center [417, 422] width 190 height 20
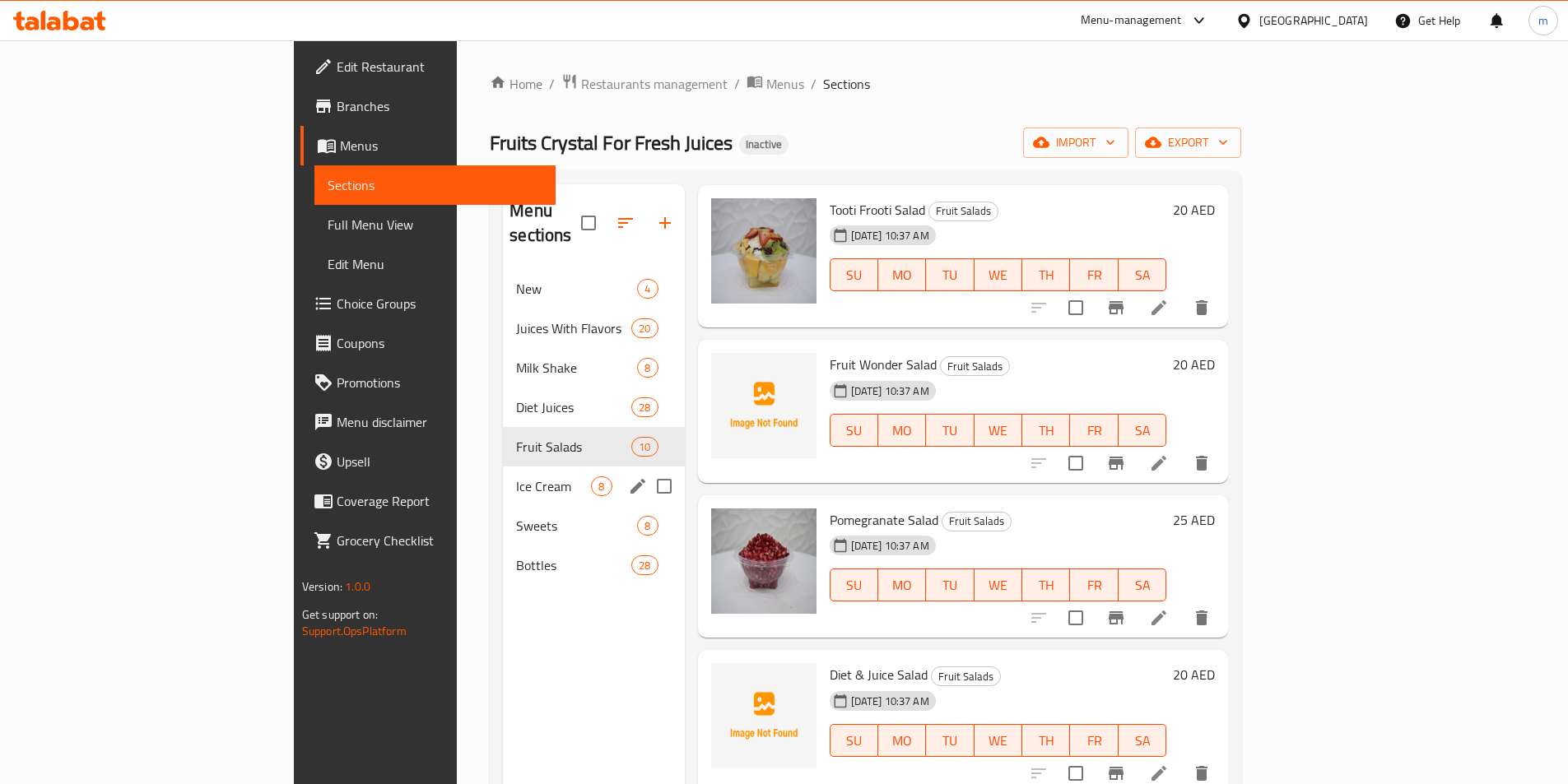
click at [503, 467] on div "Ice Cream 8" at bounding box center [593, 486] width 181 height 40
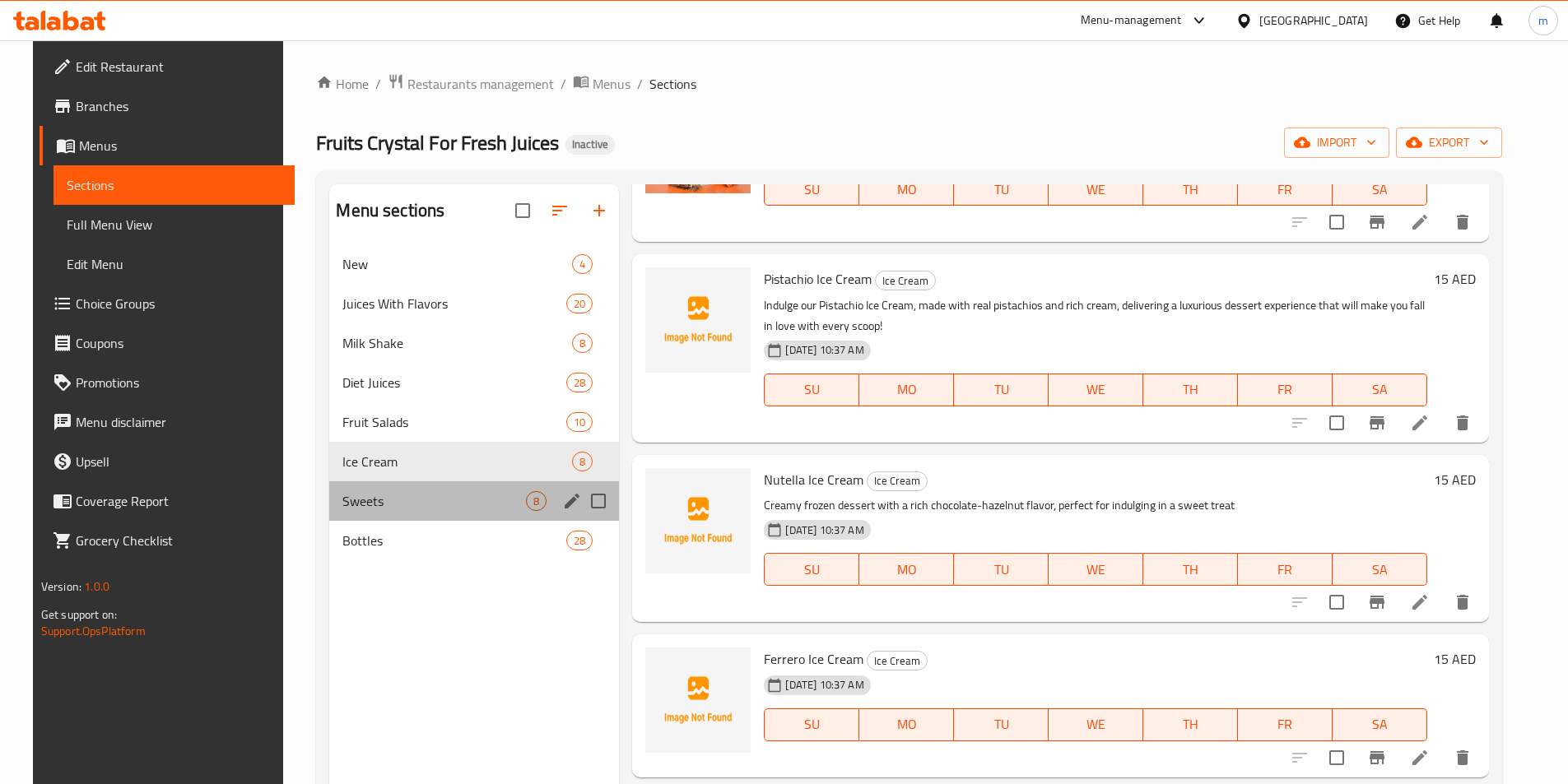
click at [399, 481] on div "Sweets 8" at bounding box center [474, 501] width 290 height 40
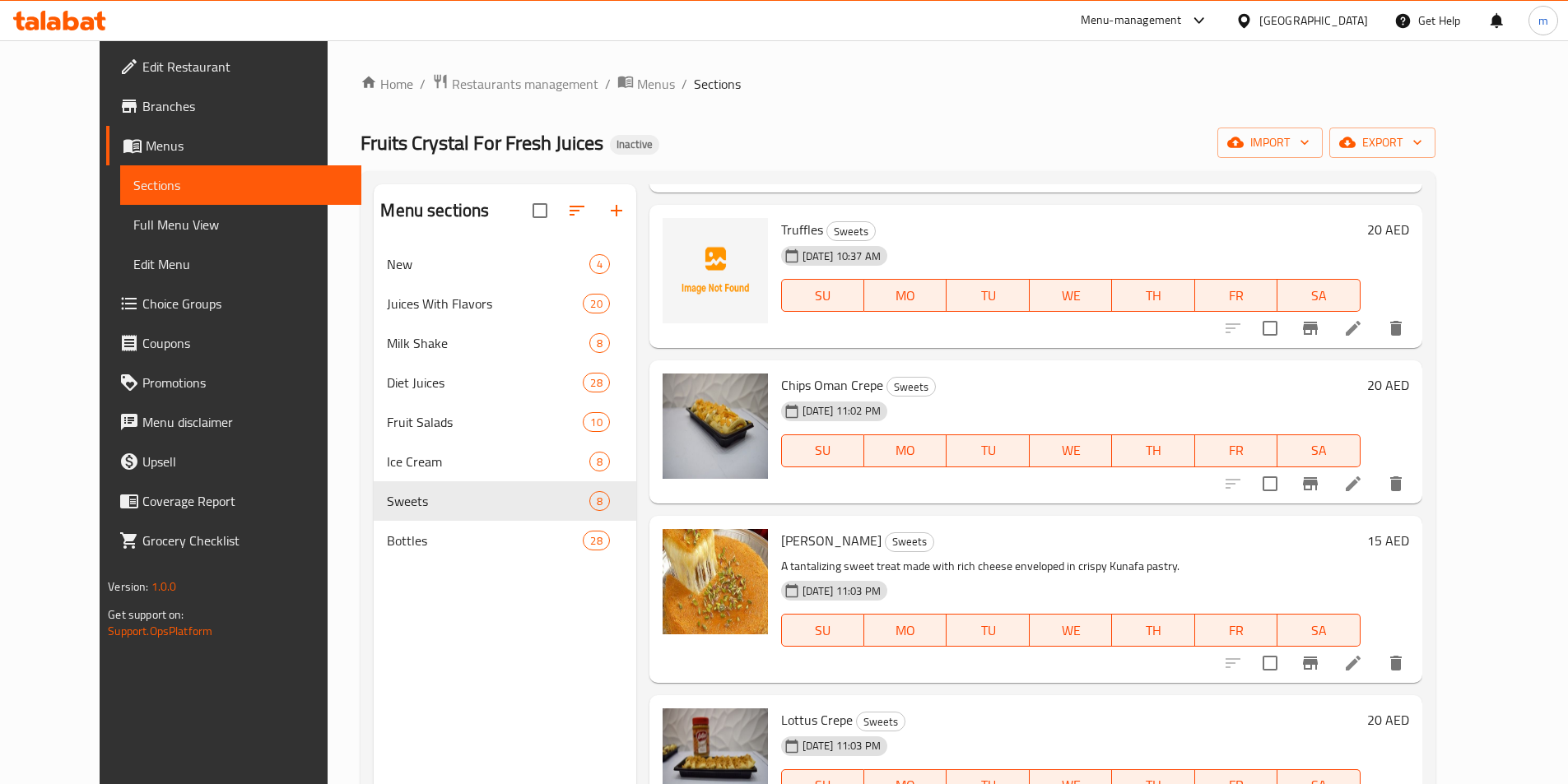
click at [201, 224] on span "Full Menu View" at bounding box center [240, 225] width 215 height 20
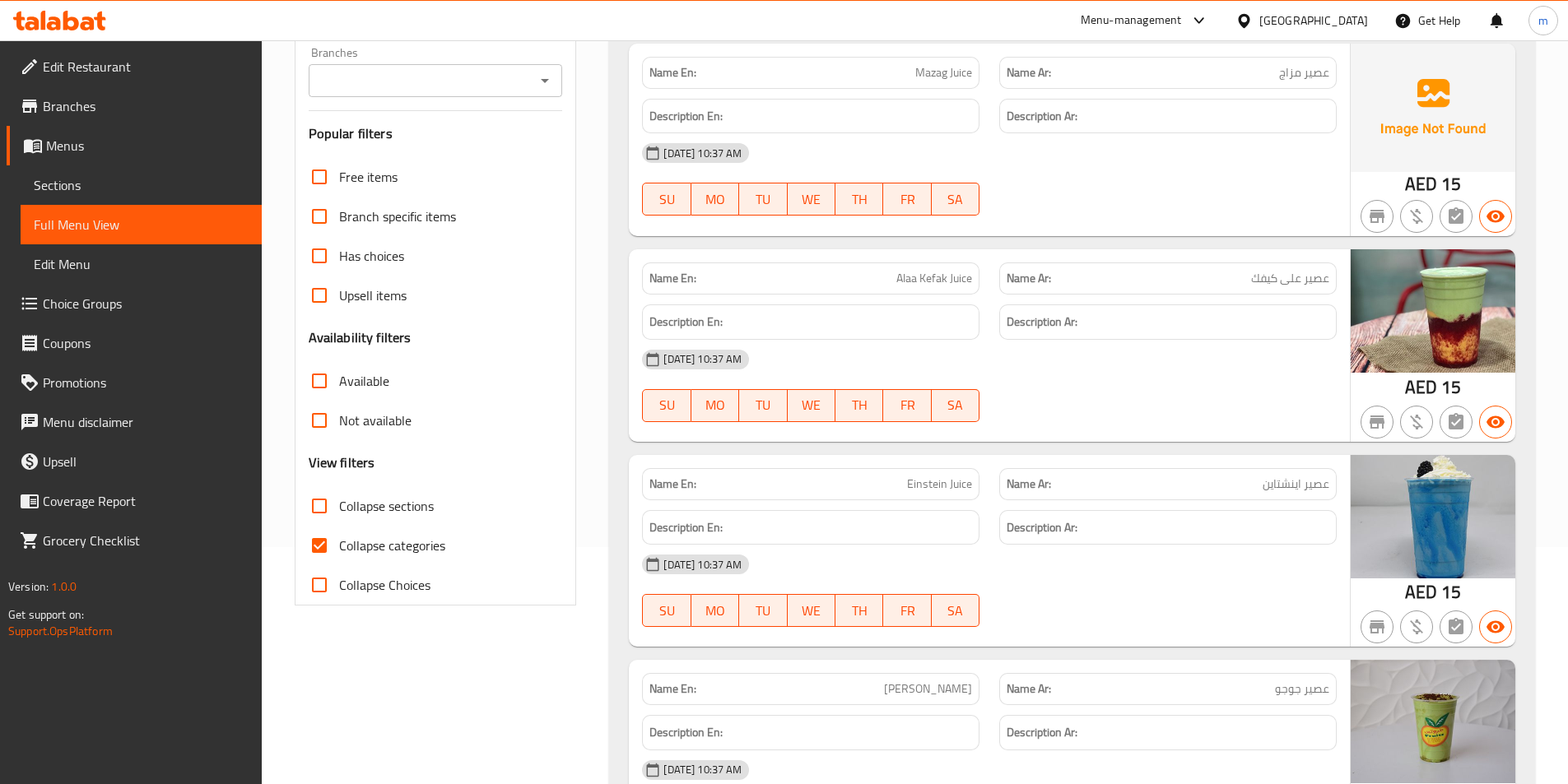
scroll to position [411, 0]
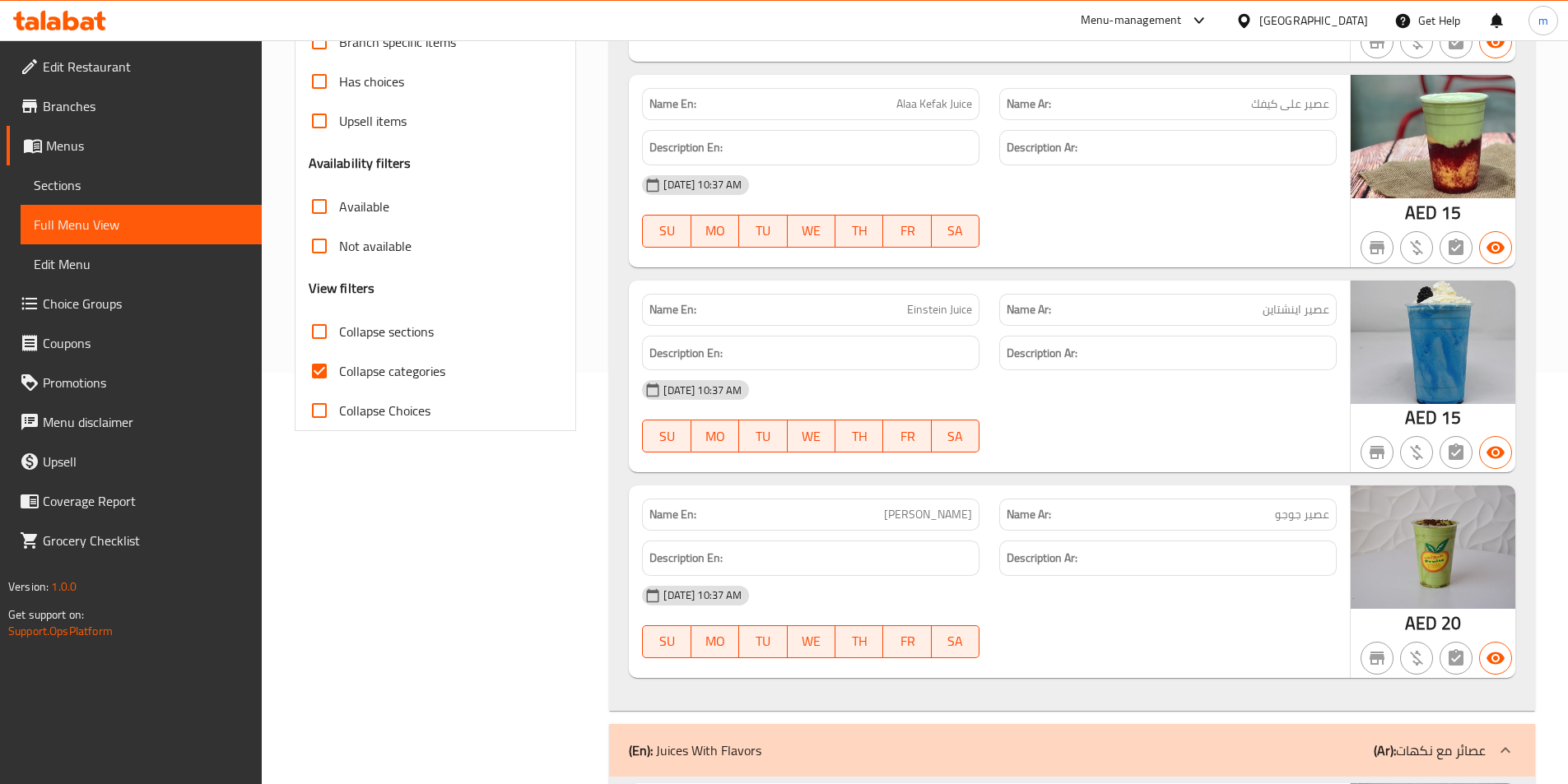
click at [372, 374] on span "Collapse categories" at bounding box center [392, 371] width 106 height 20
click at [339, 374] on input "Collapse categories" at bounding box center [319, 371] width 40 height 40
checkbox input "false"
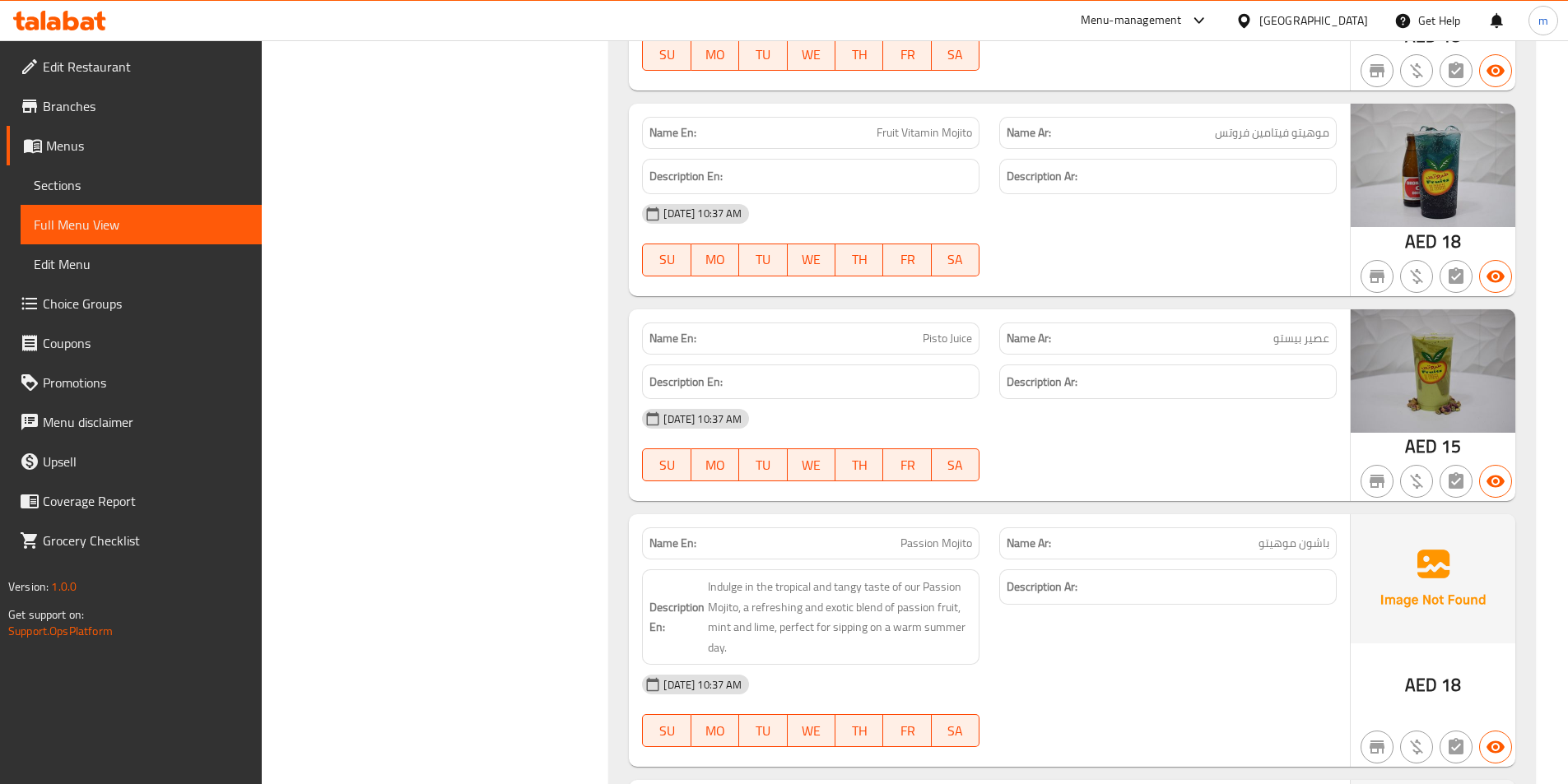
scroll to position [2385, 0]
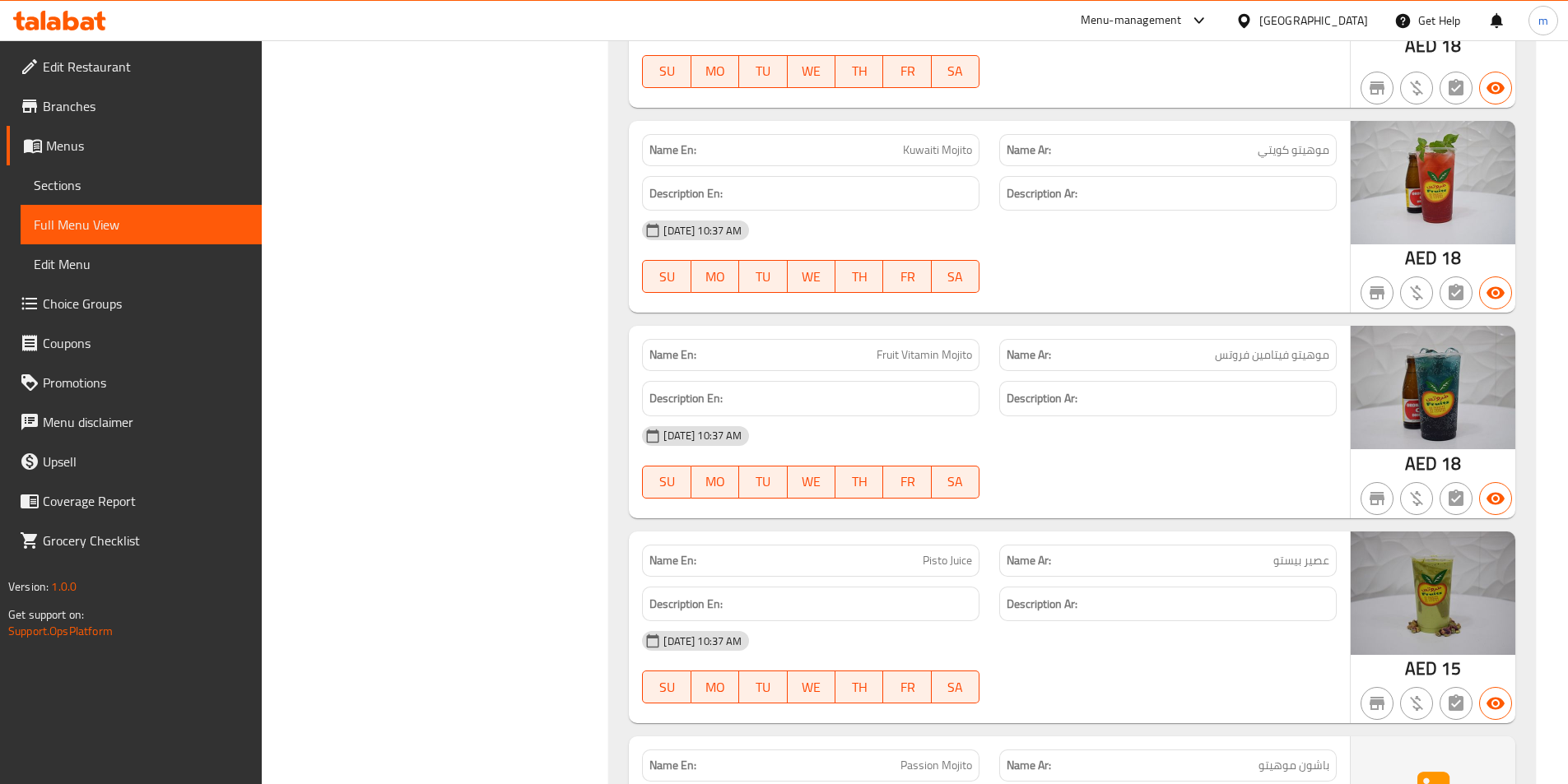
click at [165, 73] on span "Edit Restaurant" at bounding box center [146, 67] width 206 height 20
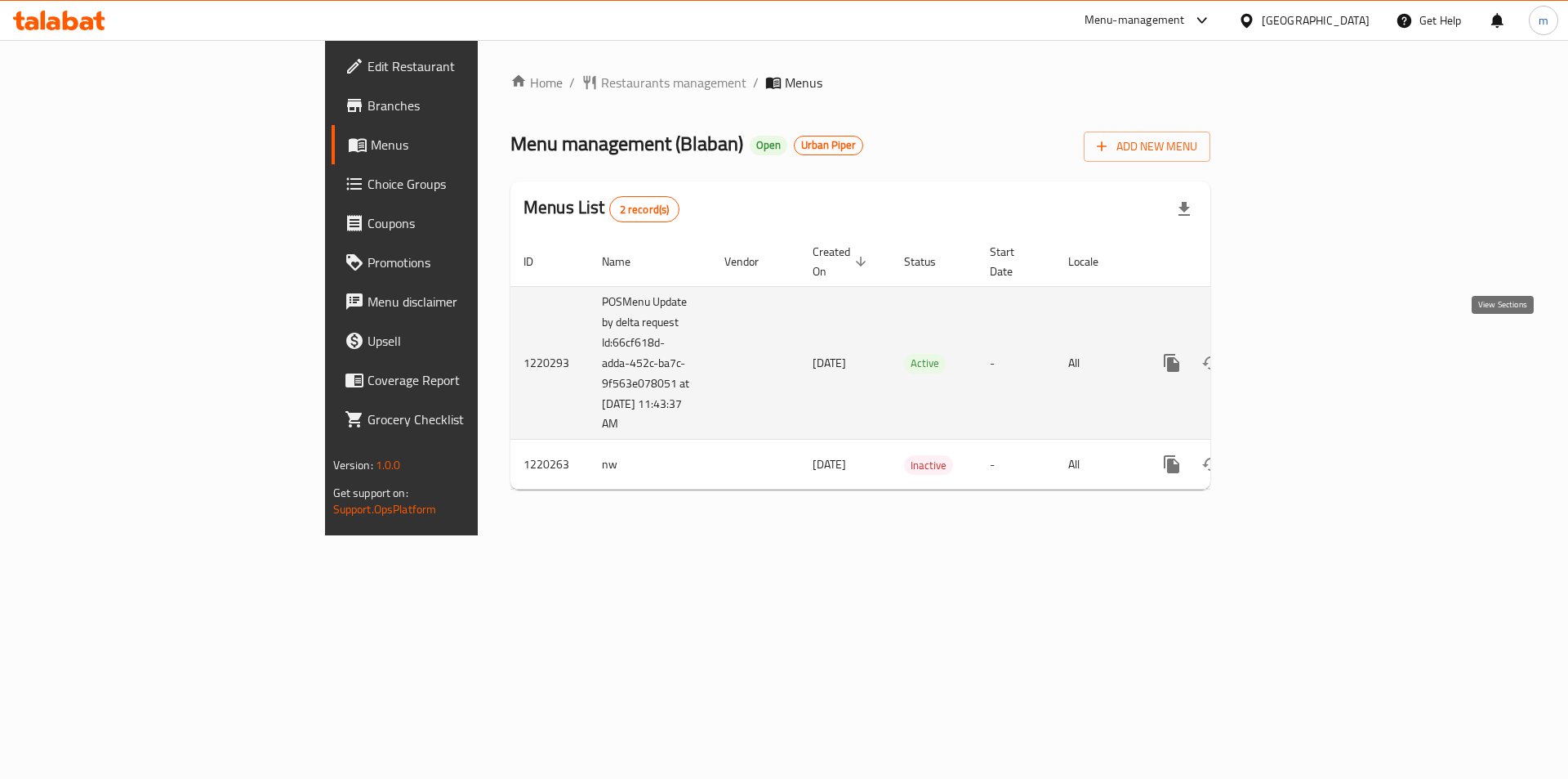
click at [1309, 343] on link "enhanced table" at bounding box center [1290, 363] width 39 height 39
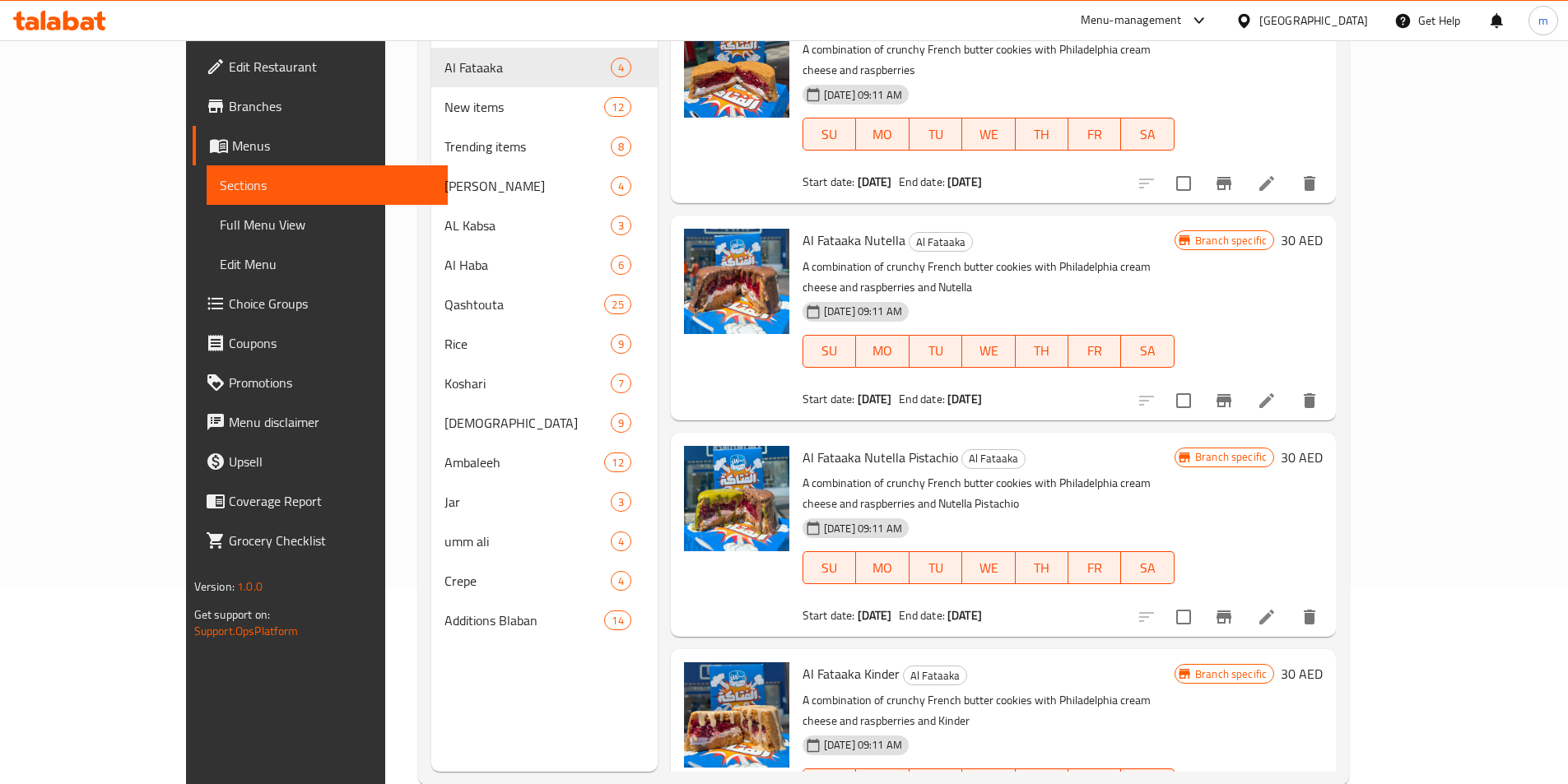
scroll to position [230, 0]
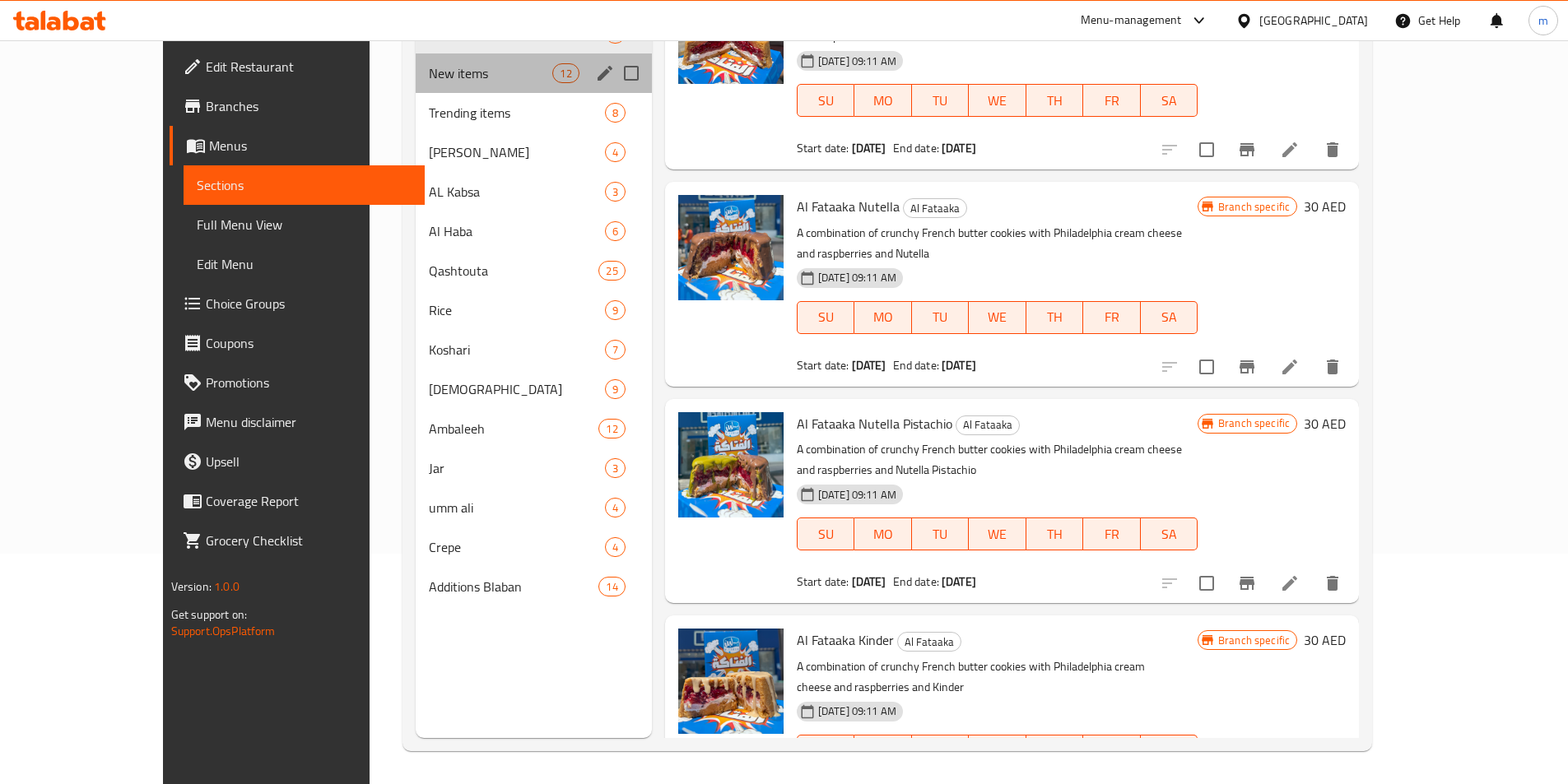
click at [470, 86] on div "New items 12" at bounding box center [533, 73] width 236 height 40
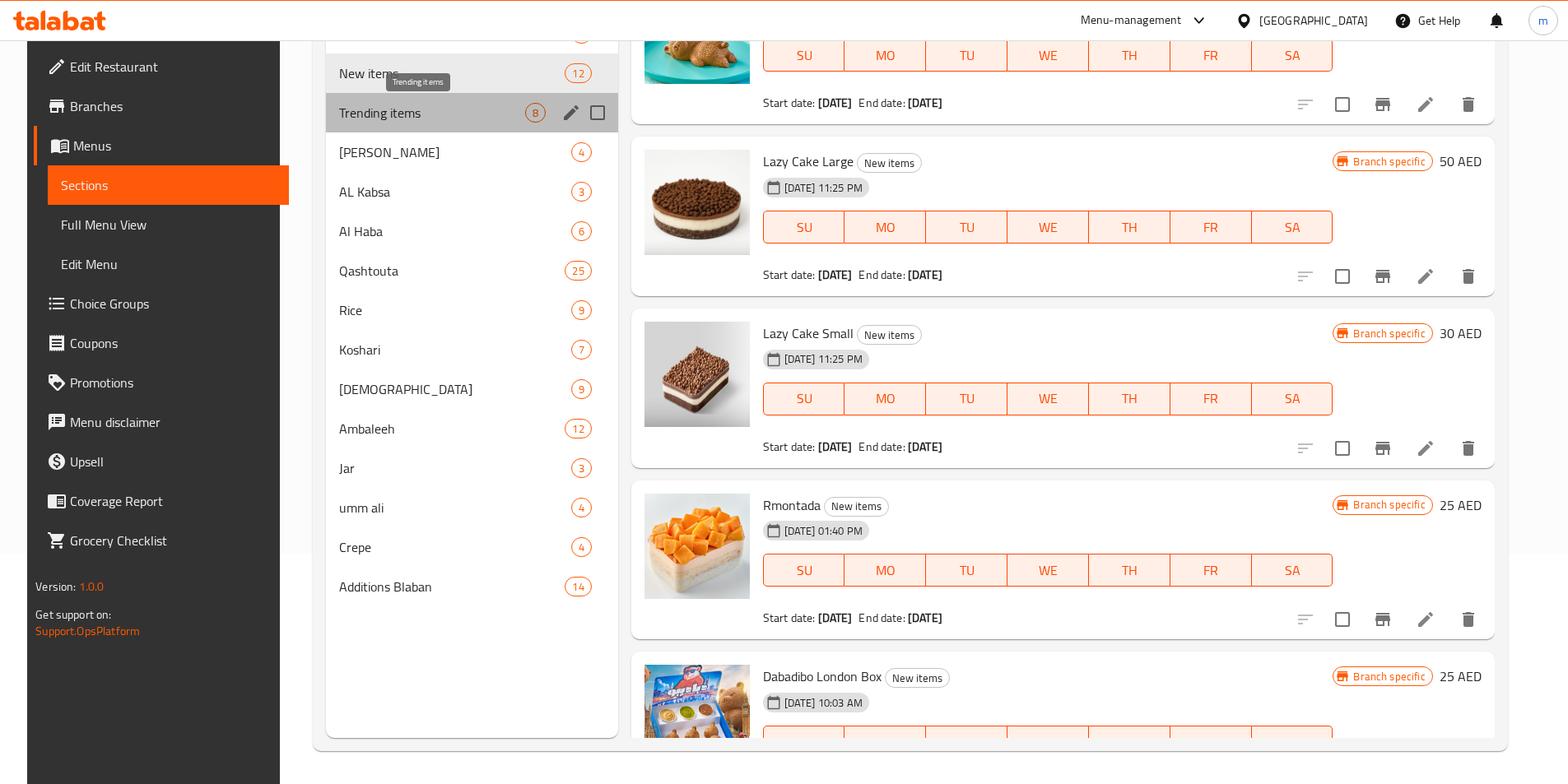
click at [449, 120] on span "Trending items" at bounding box center [432, 112] width 186 height 20
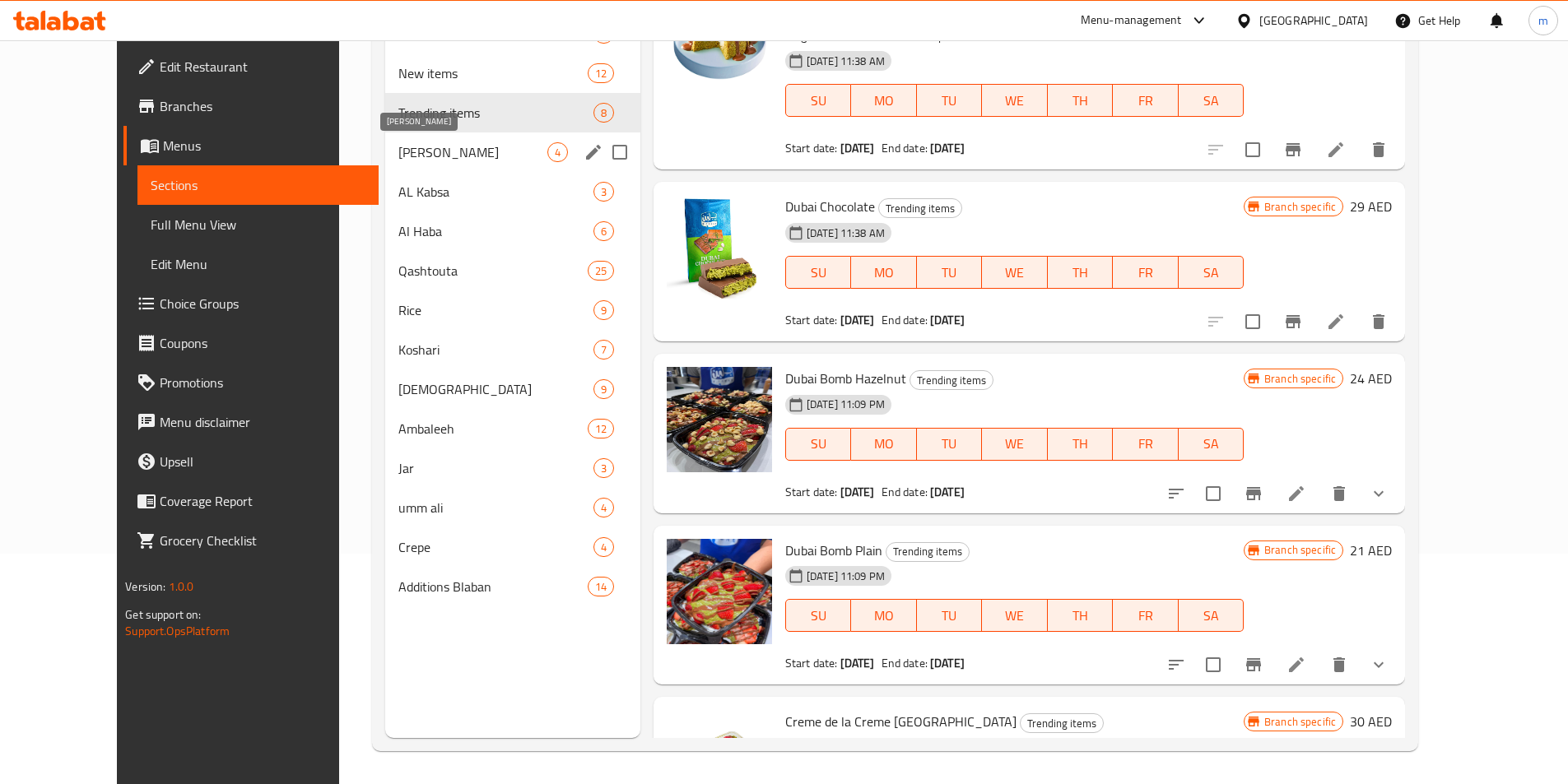
click at [420, 152] on span "Hoba Tito Mambo" at bounding box center [473, 152] width 149 height 20
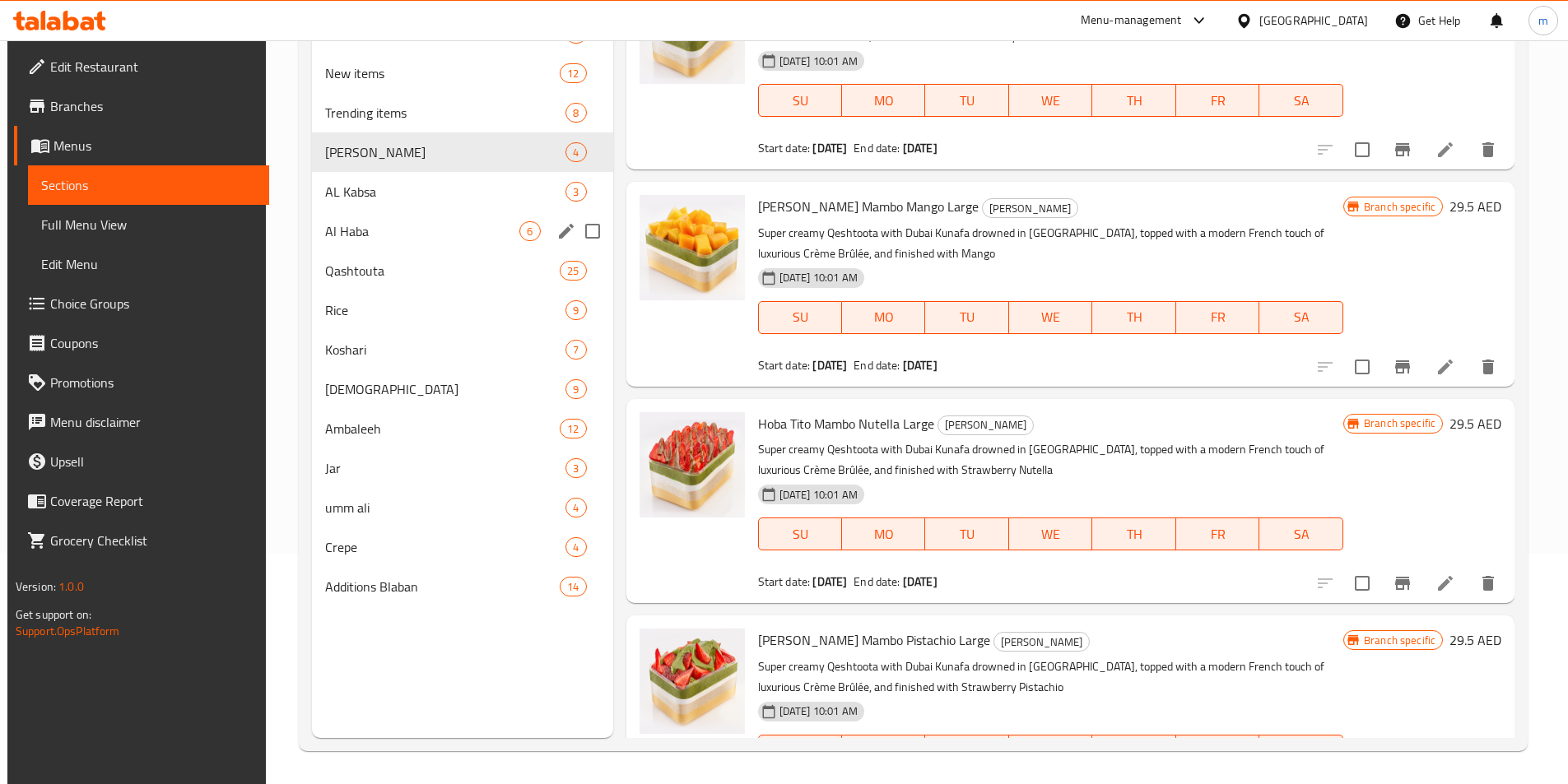
click at [415, 195] on span "AL Kabsa" at bounding box center [444, 192] width 240 height 20
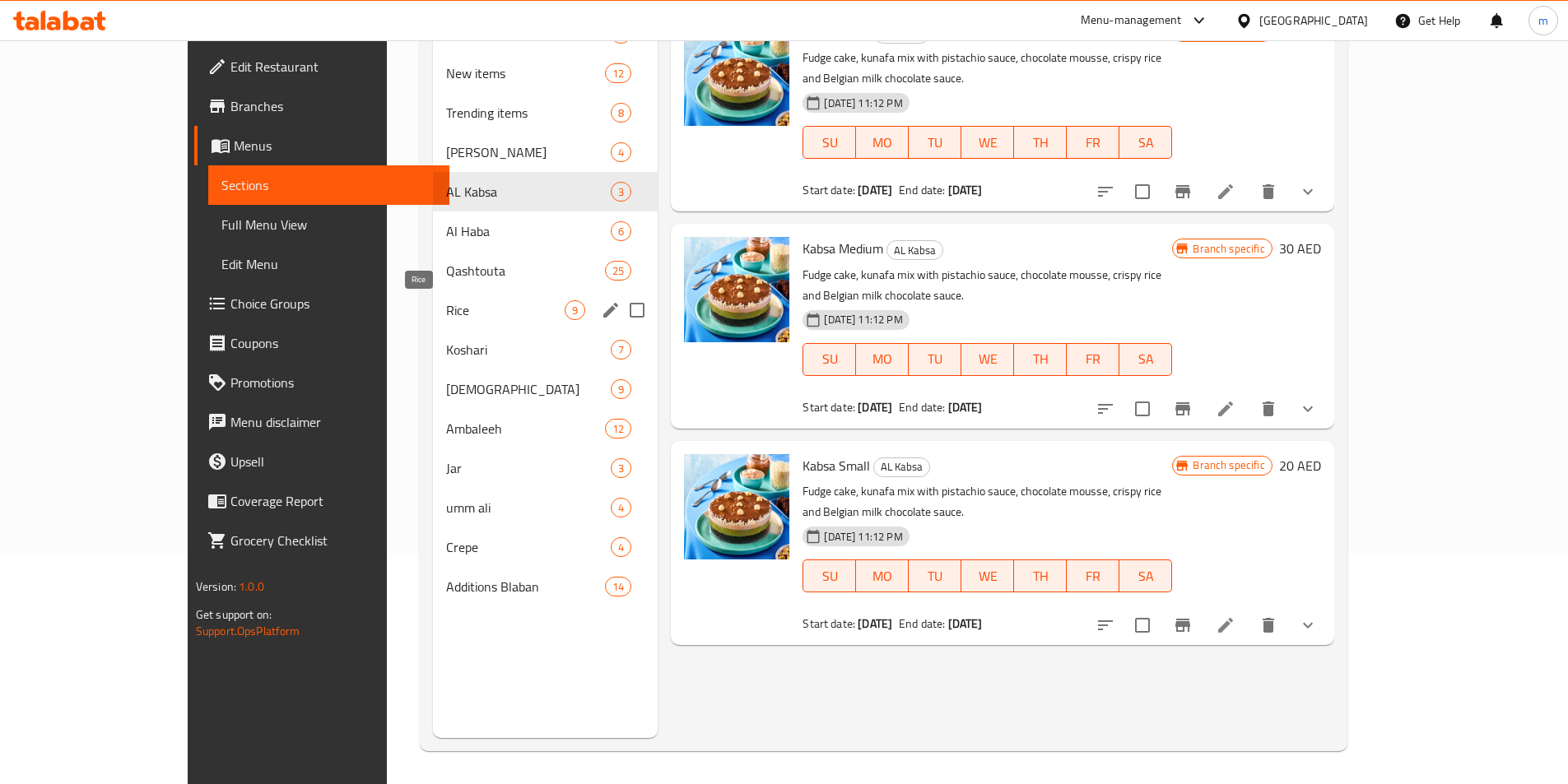
click at [446, 307] on span "Rice" at bounding box center [506, 310] width 120 height 20
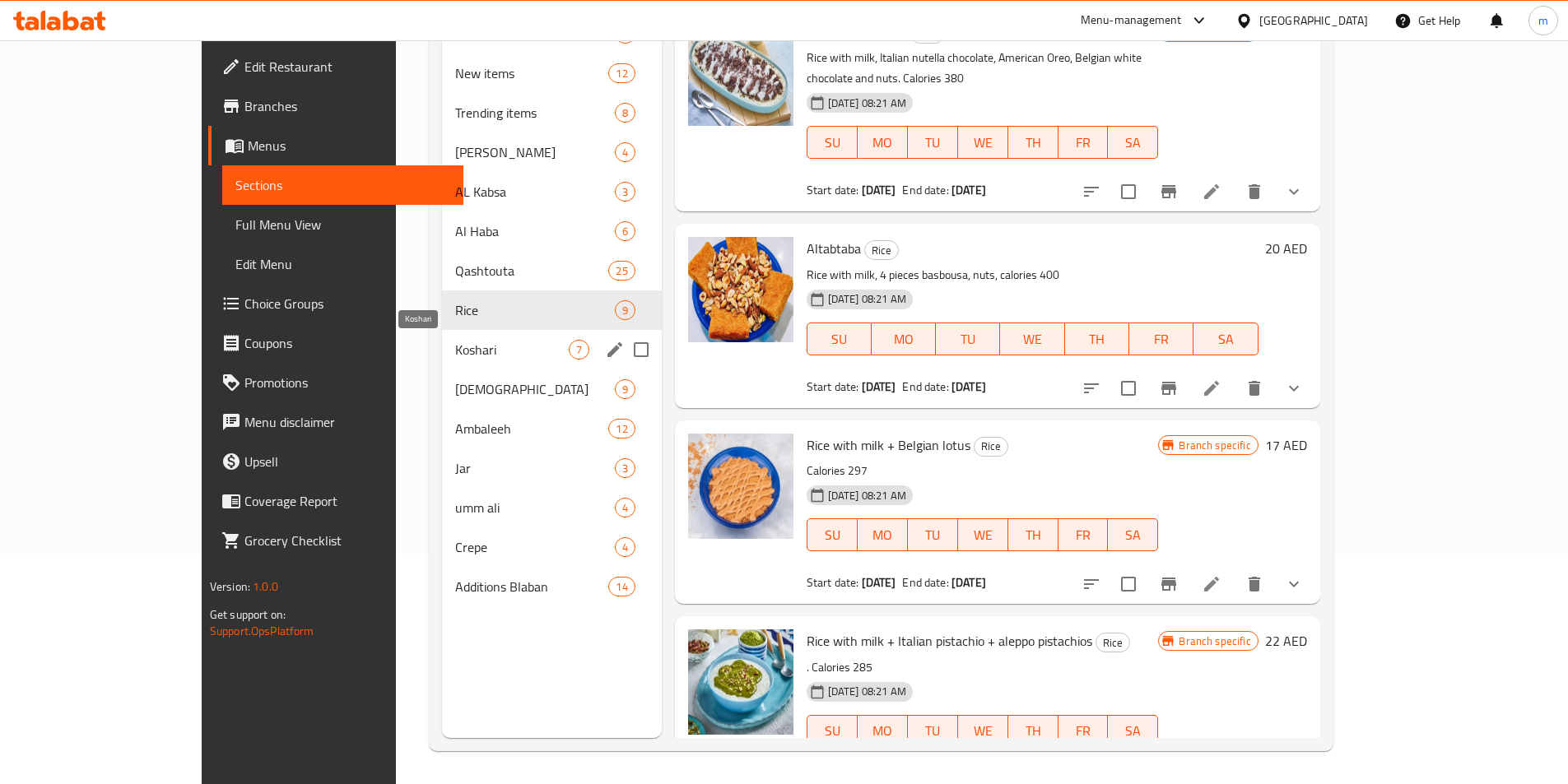
click at [455, 357] on span "Koshari" at bounding box center [512, 350] width 113 height 20
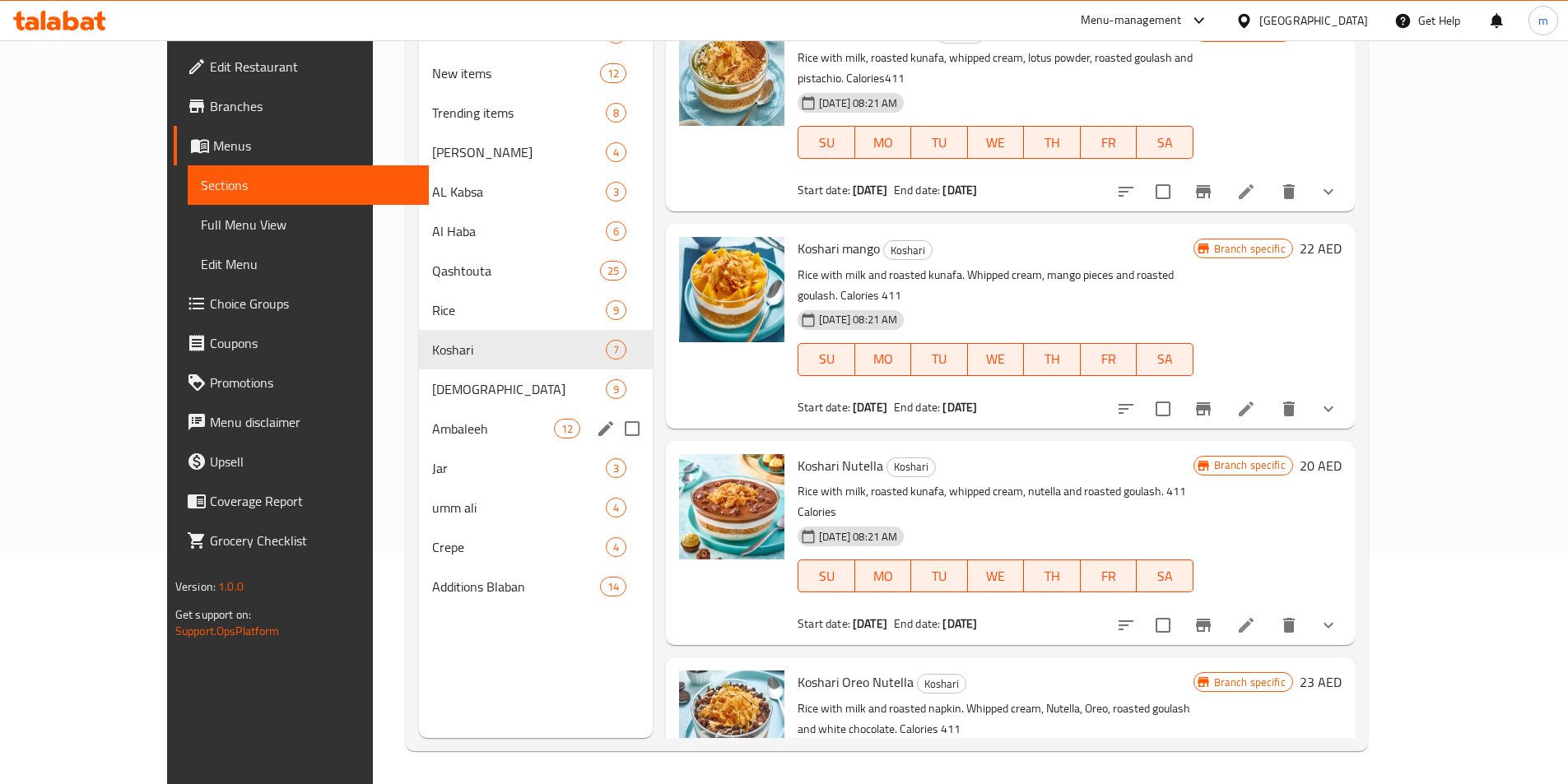
click at [432, 423] on span "Ambaleeh" at bounding box center [492, 429] width 121 height 20
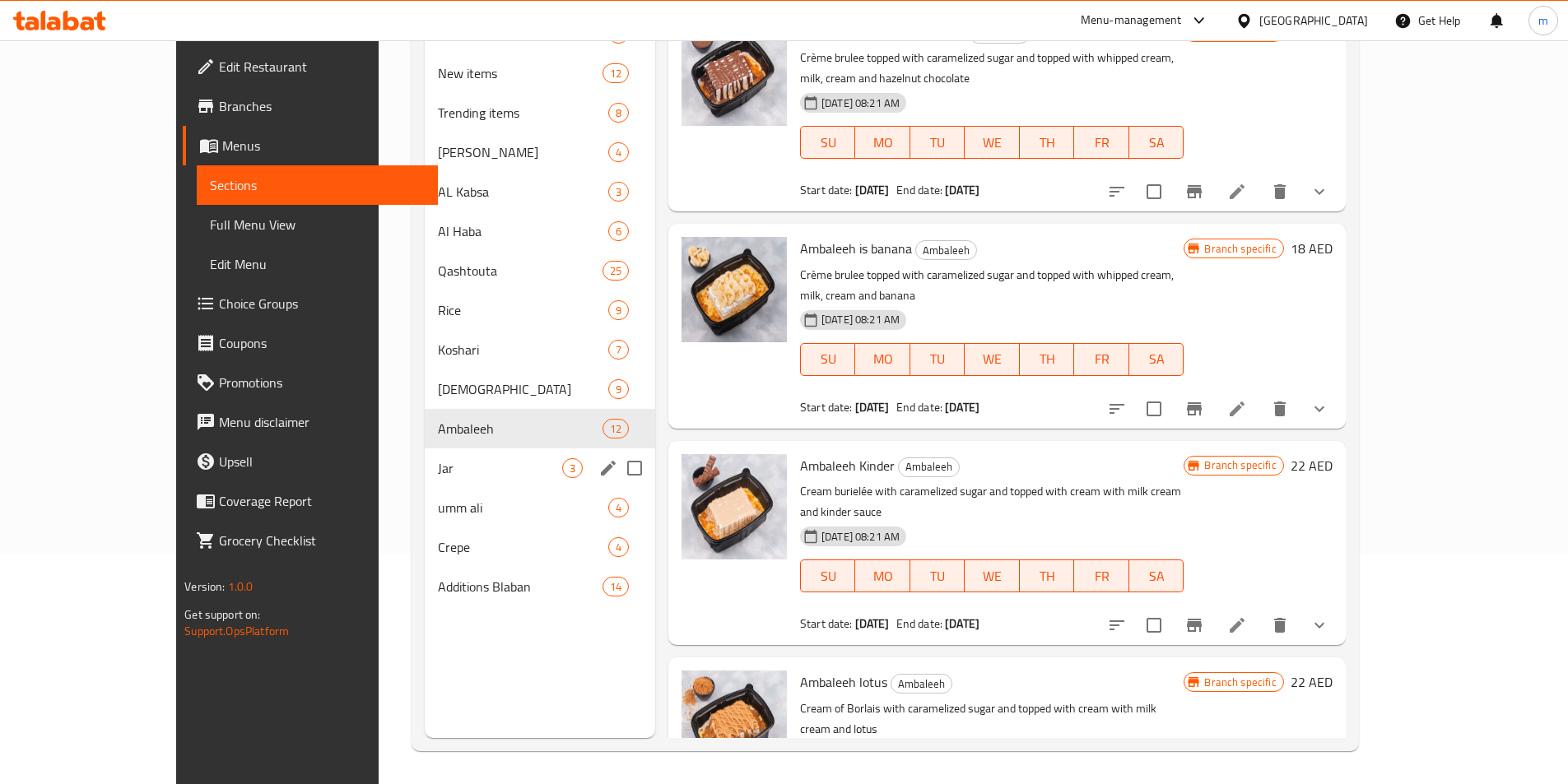
click at [438, 471] on span "Jar" at bounding box center [499, 468] width 123 height 20
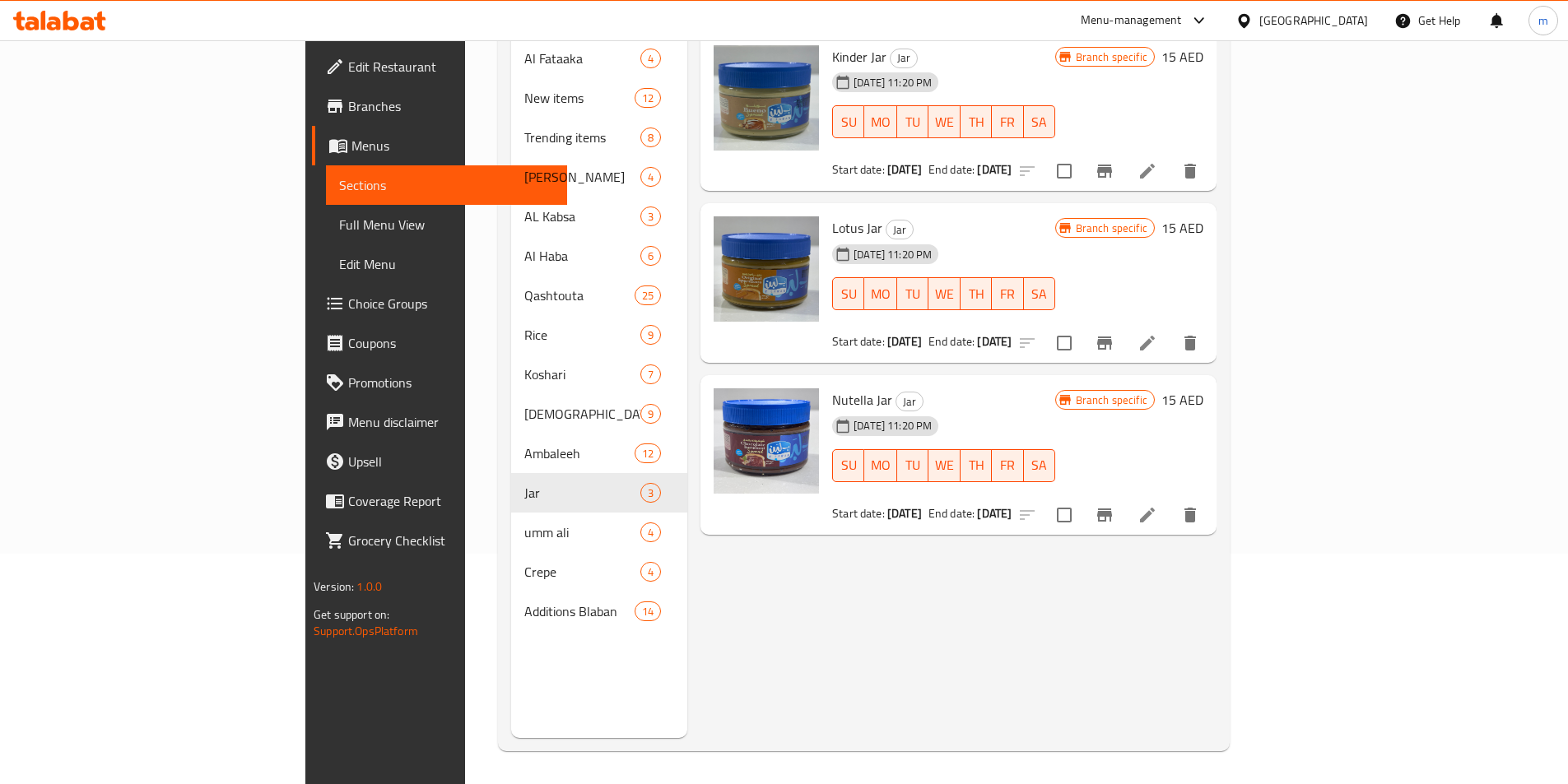
click at [312, 49] on link "Edit Restaurant" at bounding box center [440, 67] width 255 height 40
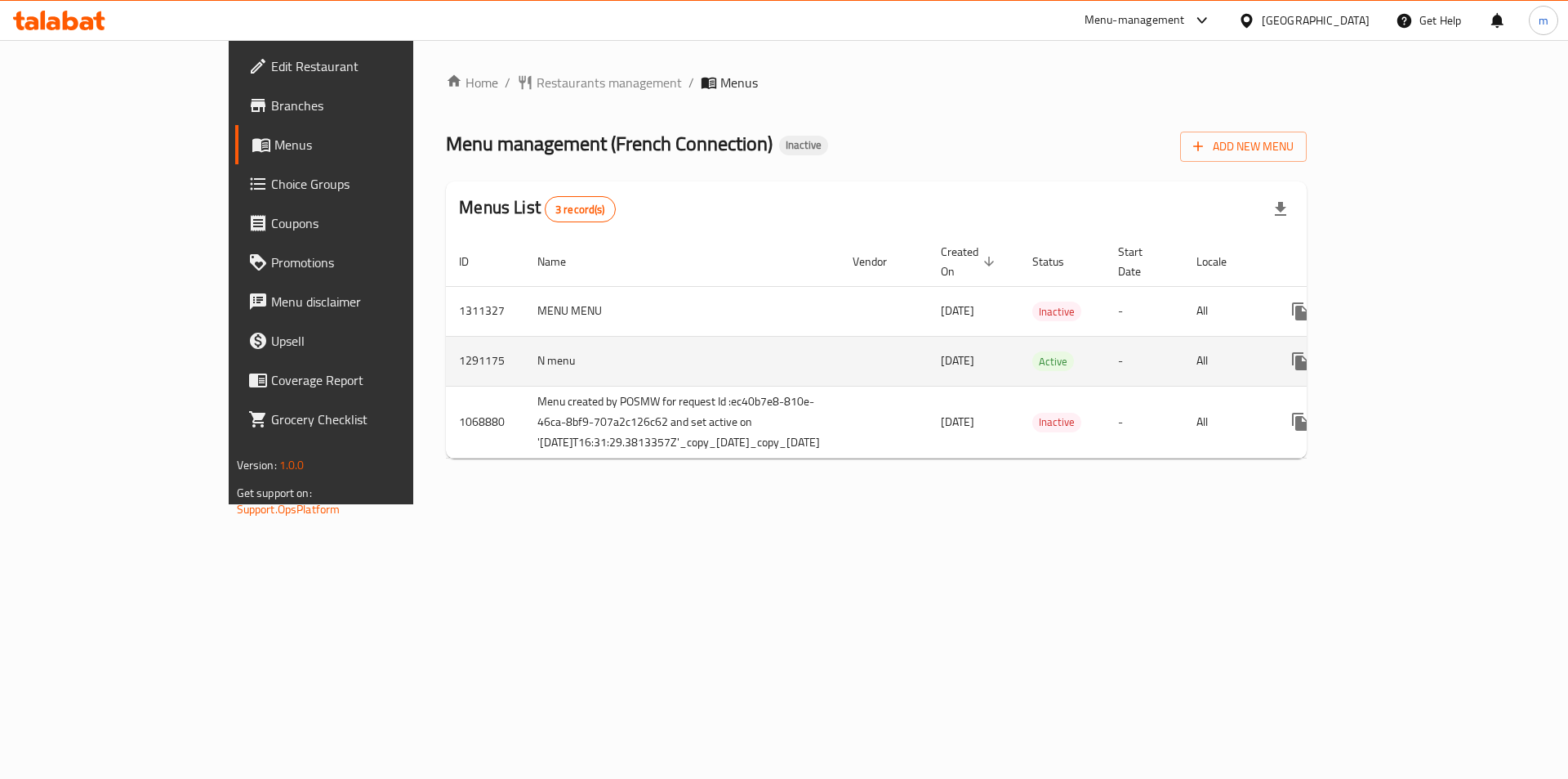
click at [1428, 351] on icon "enhanced table" at bounding box center [1418, 361] width 20 height 20
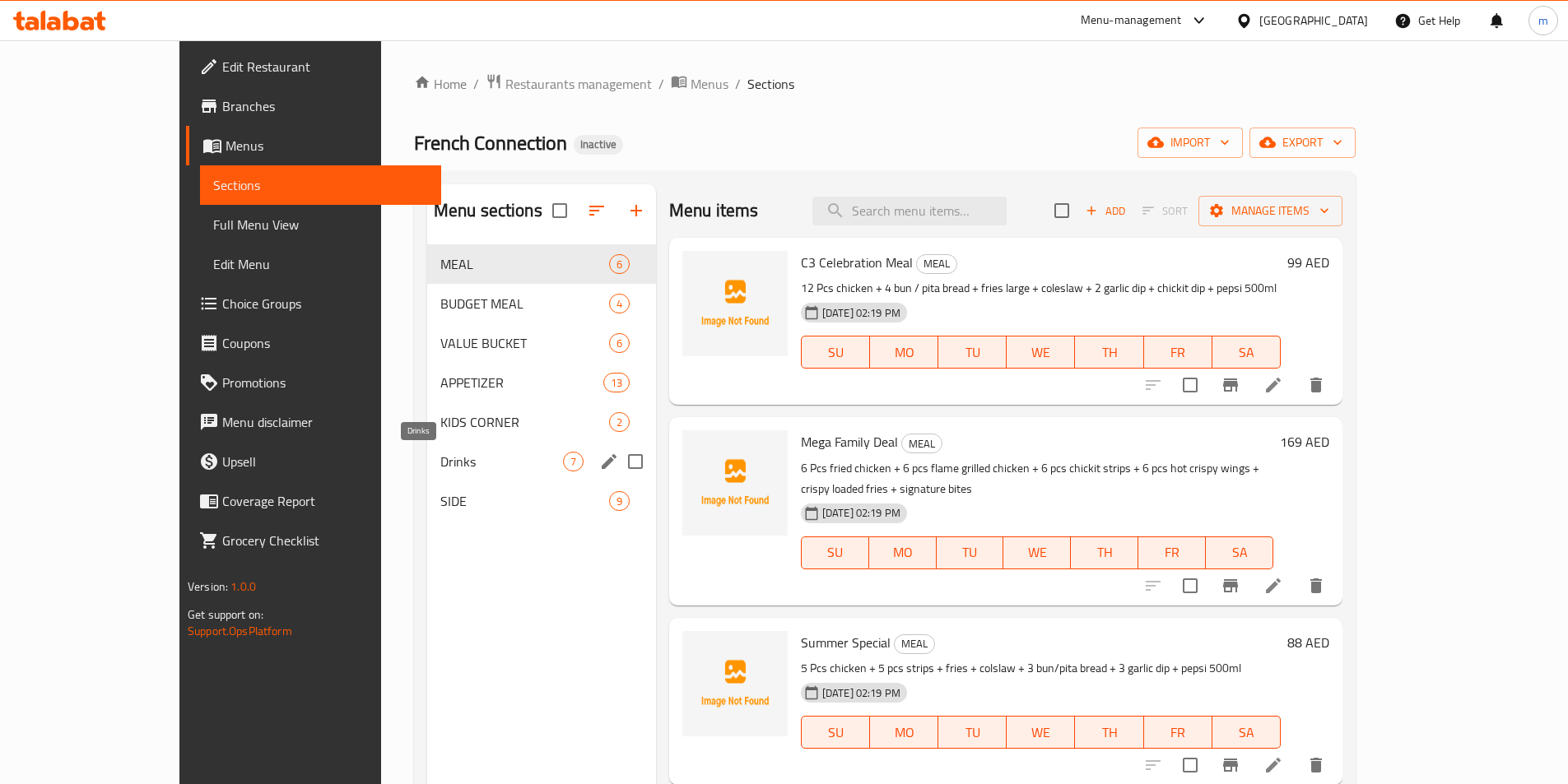
click at [440, 453] on span "Drinks" at bounding box center [501, 461] width 122 height 20
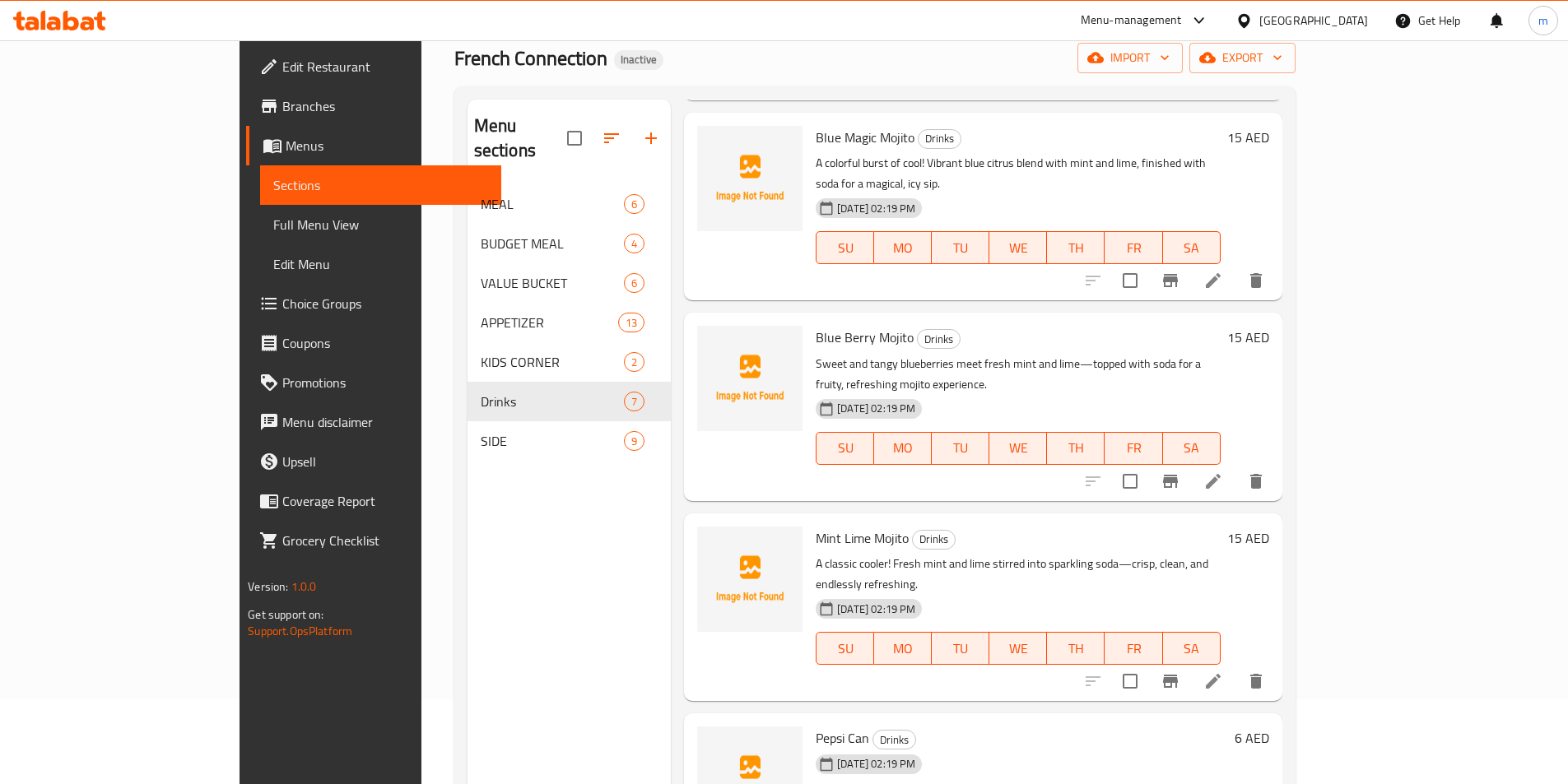
scroll to position [230, 0]
